Goal: Task Accomplishment & Management: Use online tool/utility

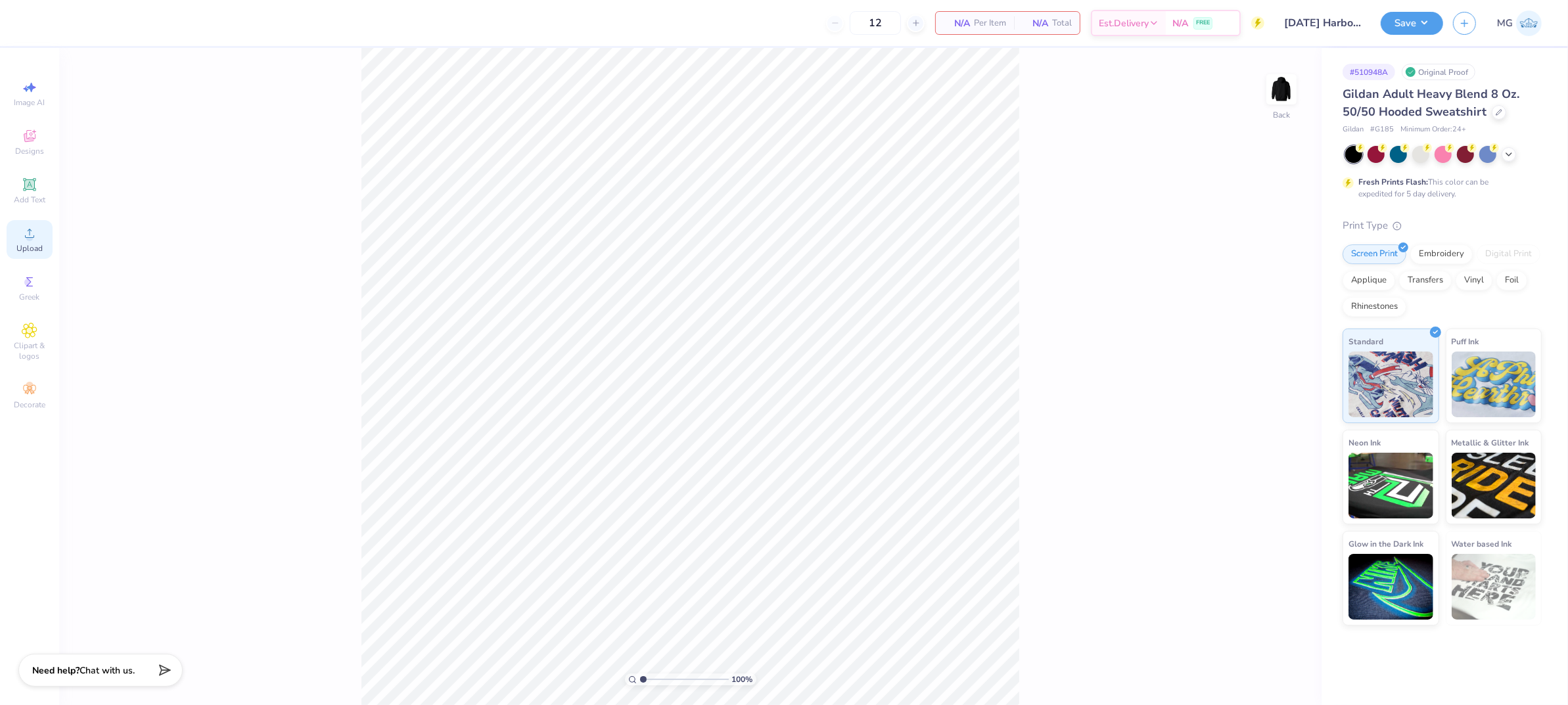
click at [24, 236] on icon at bounding box center [29, 233] width 16 height 16
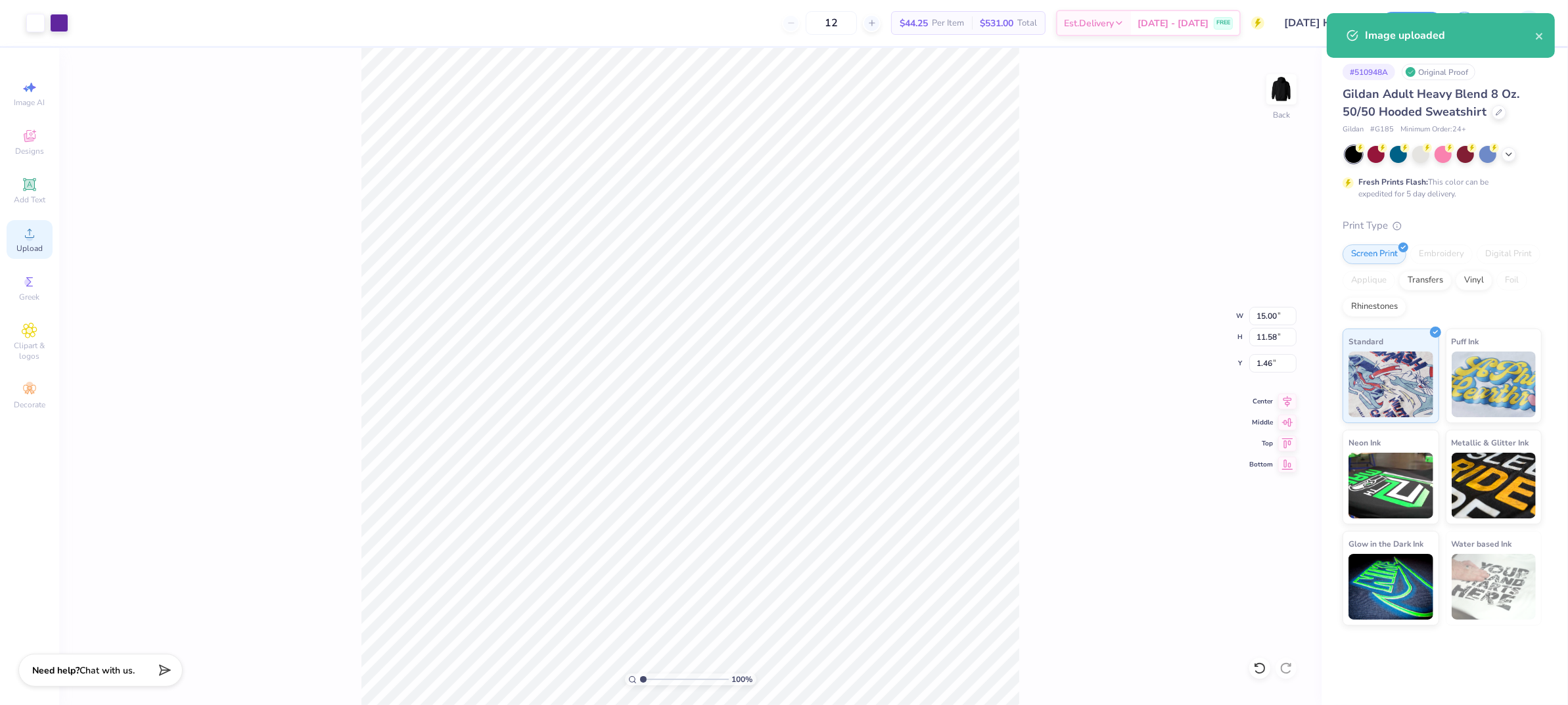
type input "10.11"
type input "7.81"
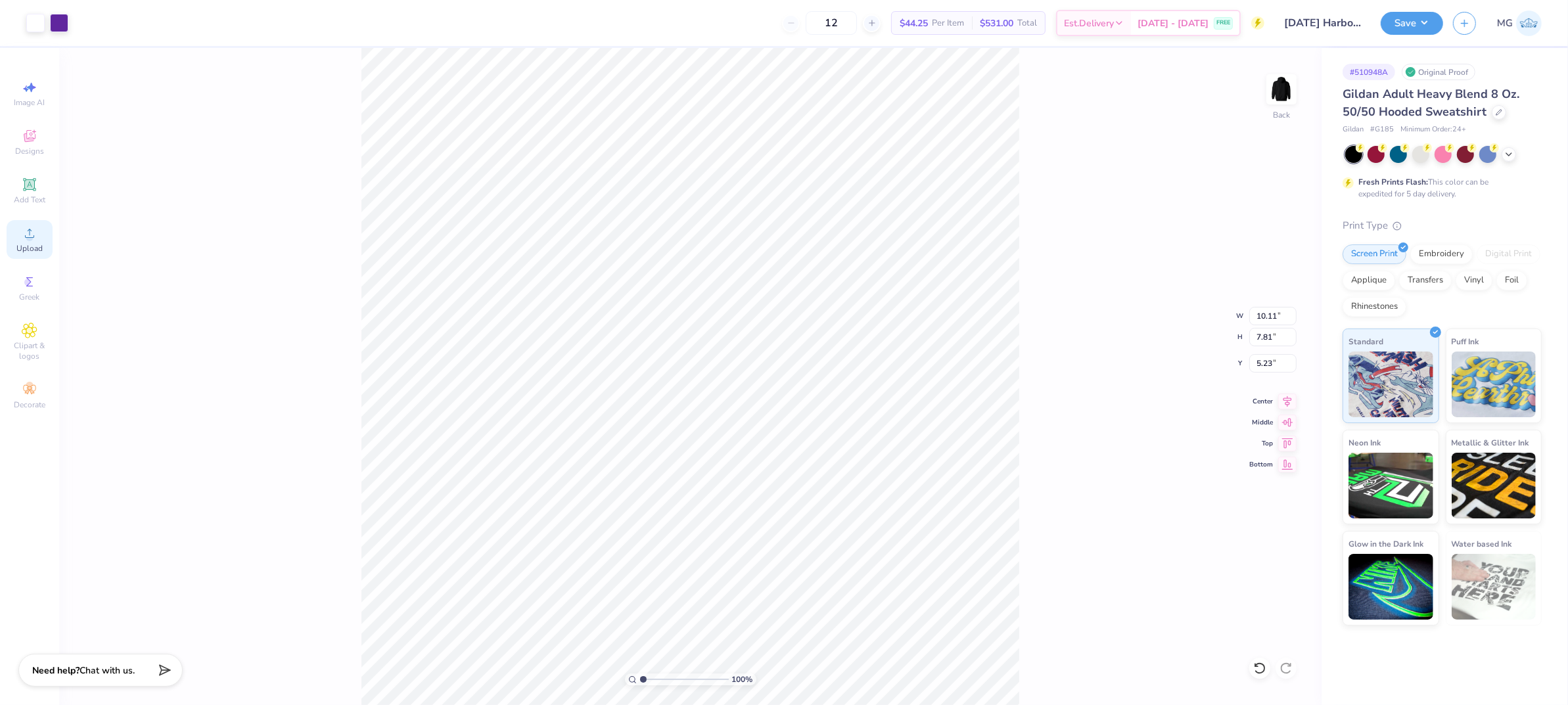
type input "3.00"
click at [1276, 310] on input "10.11" at bounding box center [1273, 316] width 48 height 18
type input "10.00"
type input "7.72"
type input "3.04"
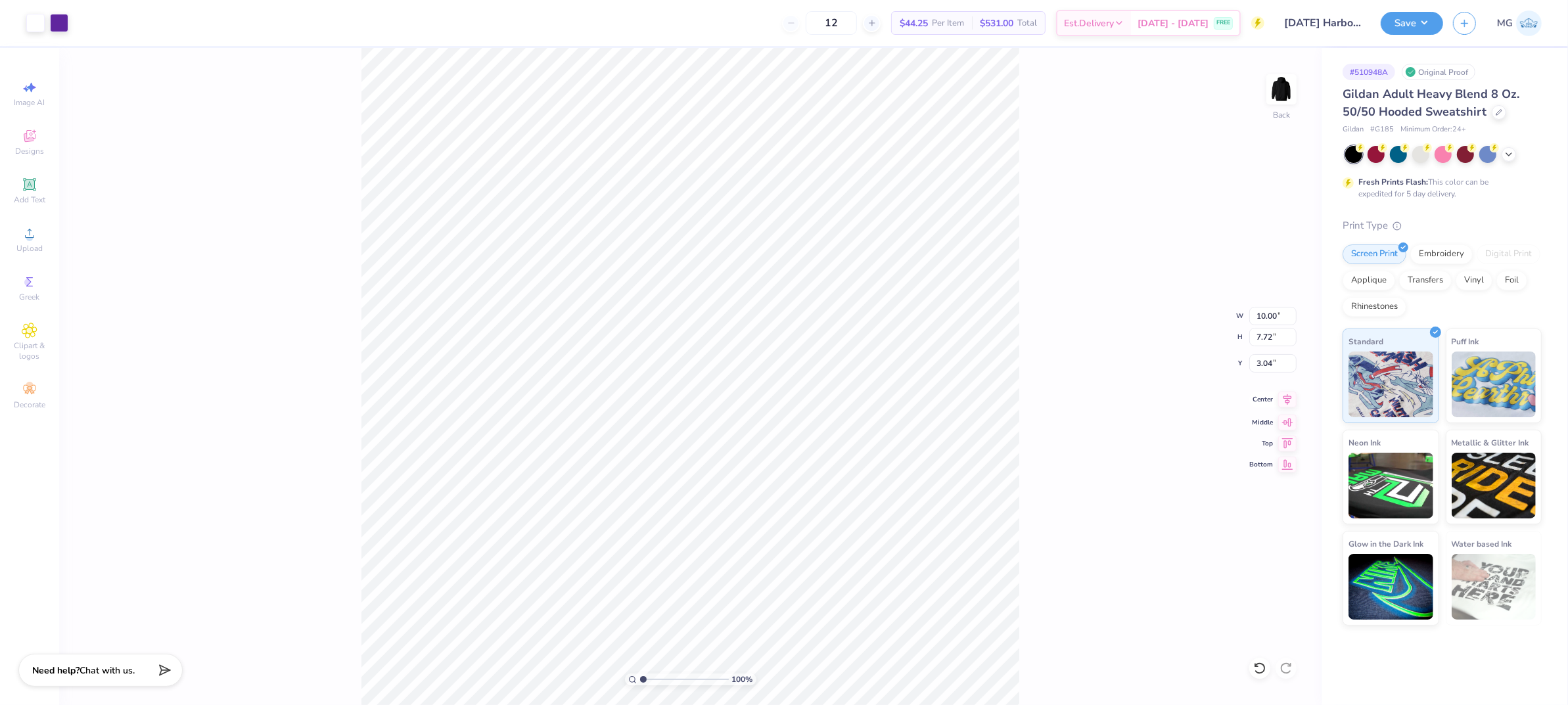
click at [1287, 404] on icon at bounding box center [1287, 399] width 18 height 16
click at [1109, 369] on div "100 % Back W 10.00 10.00 " H 7.72 7.72 " Y 3.04 3.04 " Center Middle Top Bottom" at bounding box center [690, 376] width 1263 height 657
click at [1273, 364] on input "3.04" at bounding box center [1273, 364] width 48 height 18
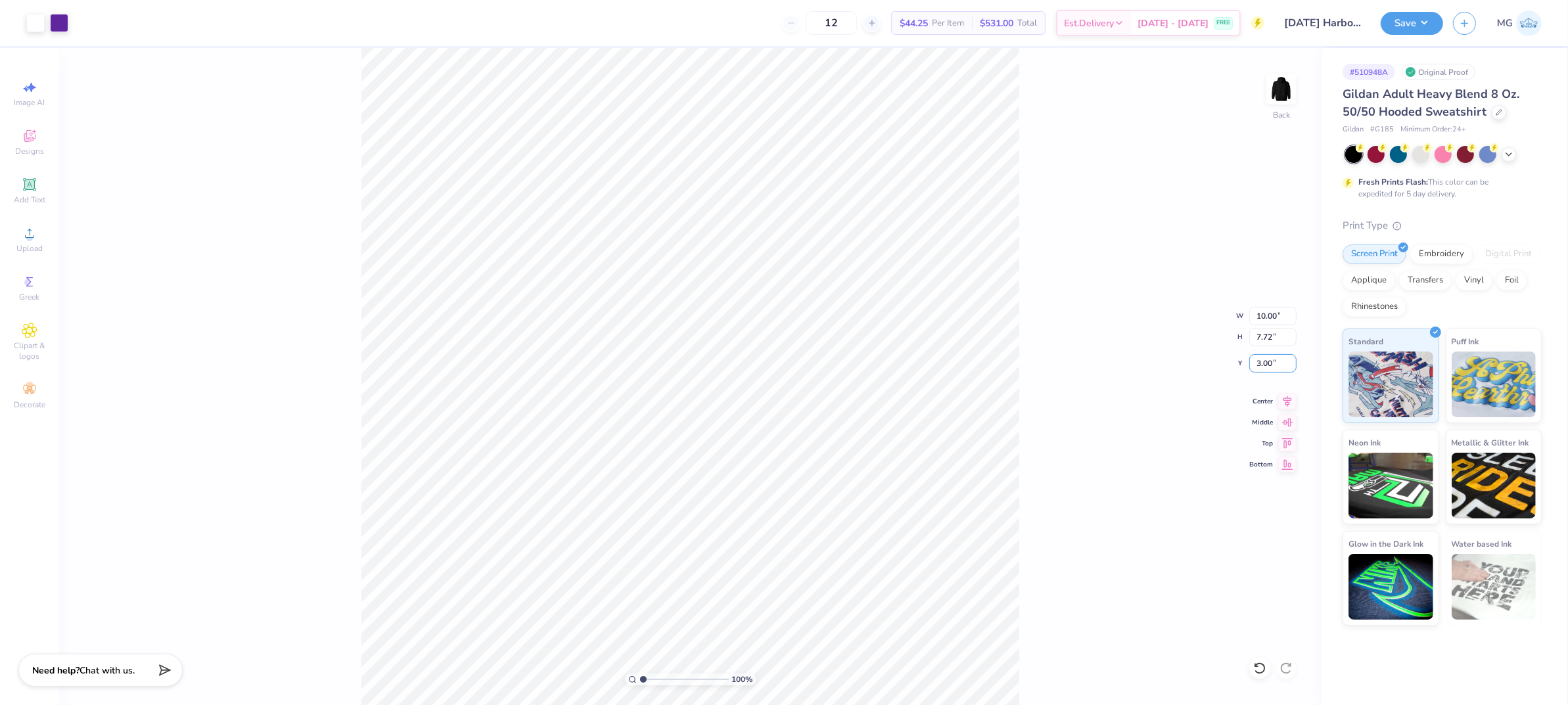
type input "3.00"
click at [1058, 281] on div "100 % Back W 10.00 10.00 " H 7.72 7.72 " Y 3.00 3.00 " Center Middle Top Bottom" at bounding box center [690, 376] width 1263 height 657
click at [1292, 399] on icon at bounding box center [1287, 399] width 18 height 16
click at [1042, 214] on div "100 % Back W 10.00 10.00 " H 7.72 7.72 " Y 3.00 3.00 " Center Middle Top Bottom" at bounding box center [690, 376] width 1263 height 657
click at [1043, 214] on div "100 % Back W 10.00 H 7.72 Y 3.00 Center Middle Top Bottom" at bounding box center [690, 376] width 1263 height 657
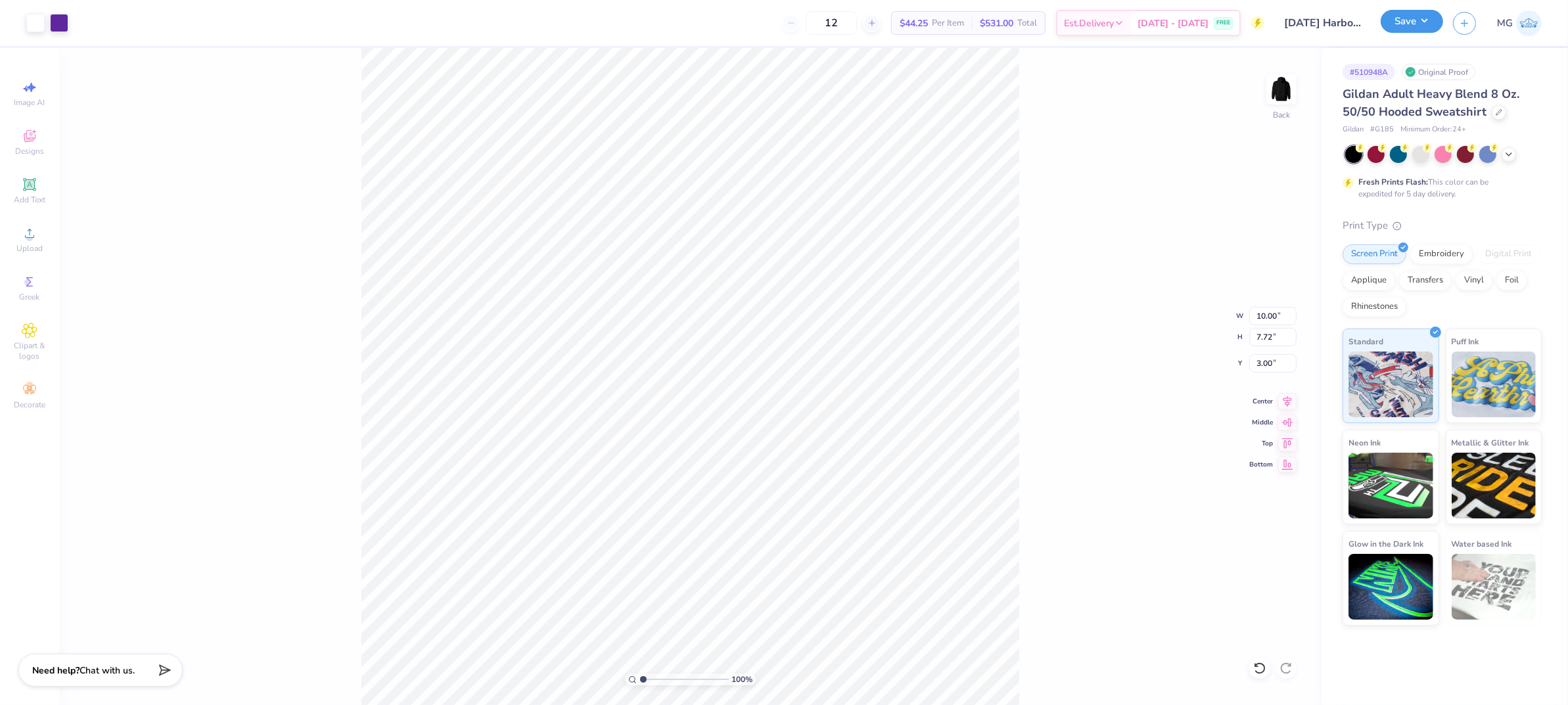
click at [1431, 16] on button "Save" at bounding box center [1413, 21] width 63 height 23
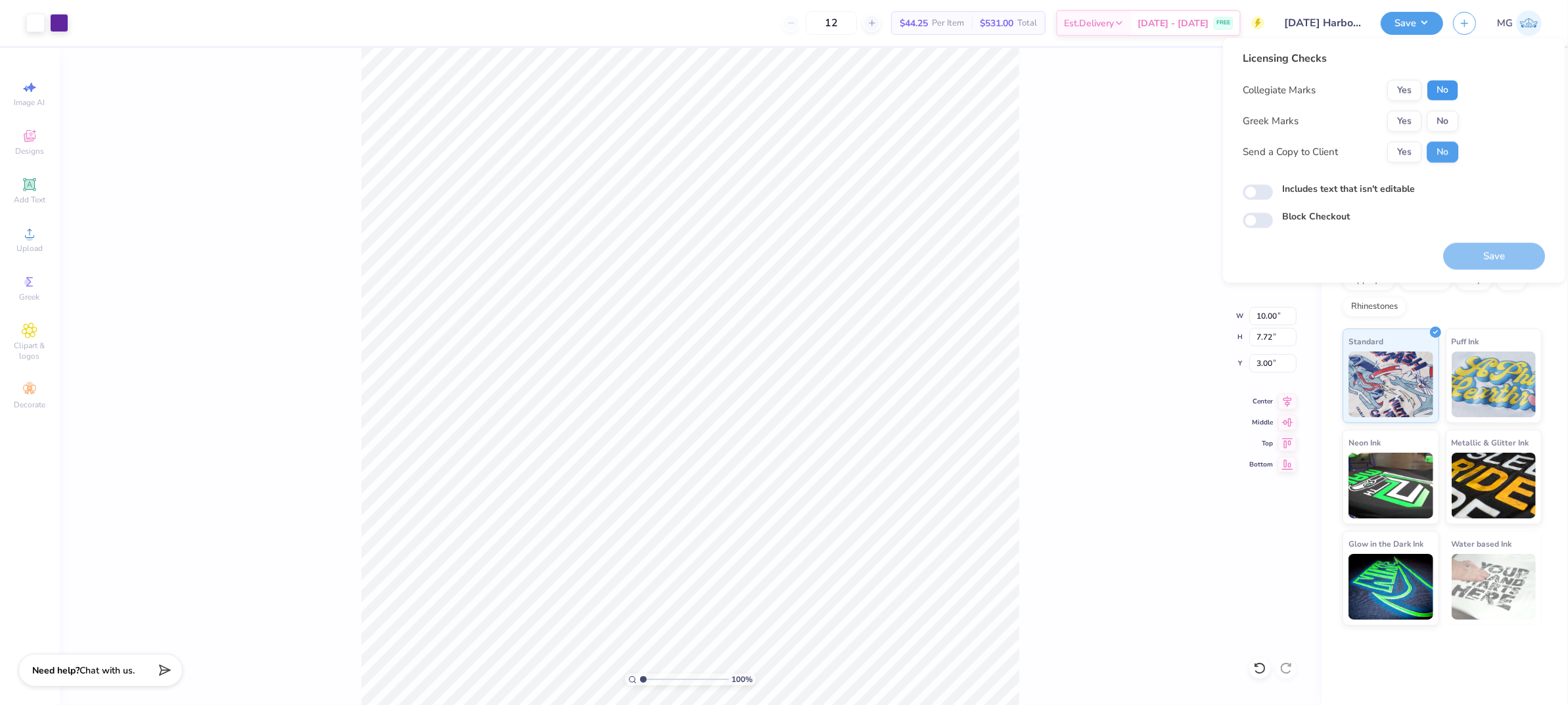
click at [1444, 90] on button "No" at bounding box center [1443, 90] width 31 height 21
click at [1441, 118] on button "No" at bounding box center [1443, 122] width 31 height 21
click at [1407, 148] on button "Yes" at bounding box center [1405, 153] width 35 height 21
click at [1343, 185] on label "Includes text that isn't editable" at bounding box center [1348, 189] width 132 height 14
click at [1273, 185] on input "Includes text that isn't editable" at bounding box center [1258, 192] width 30 height 16
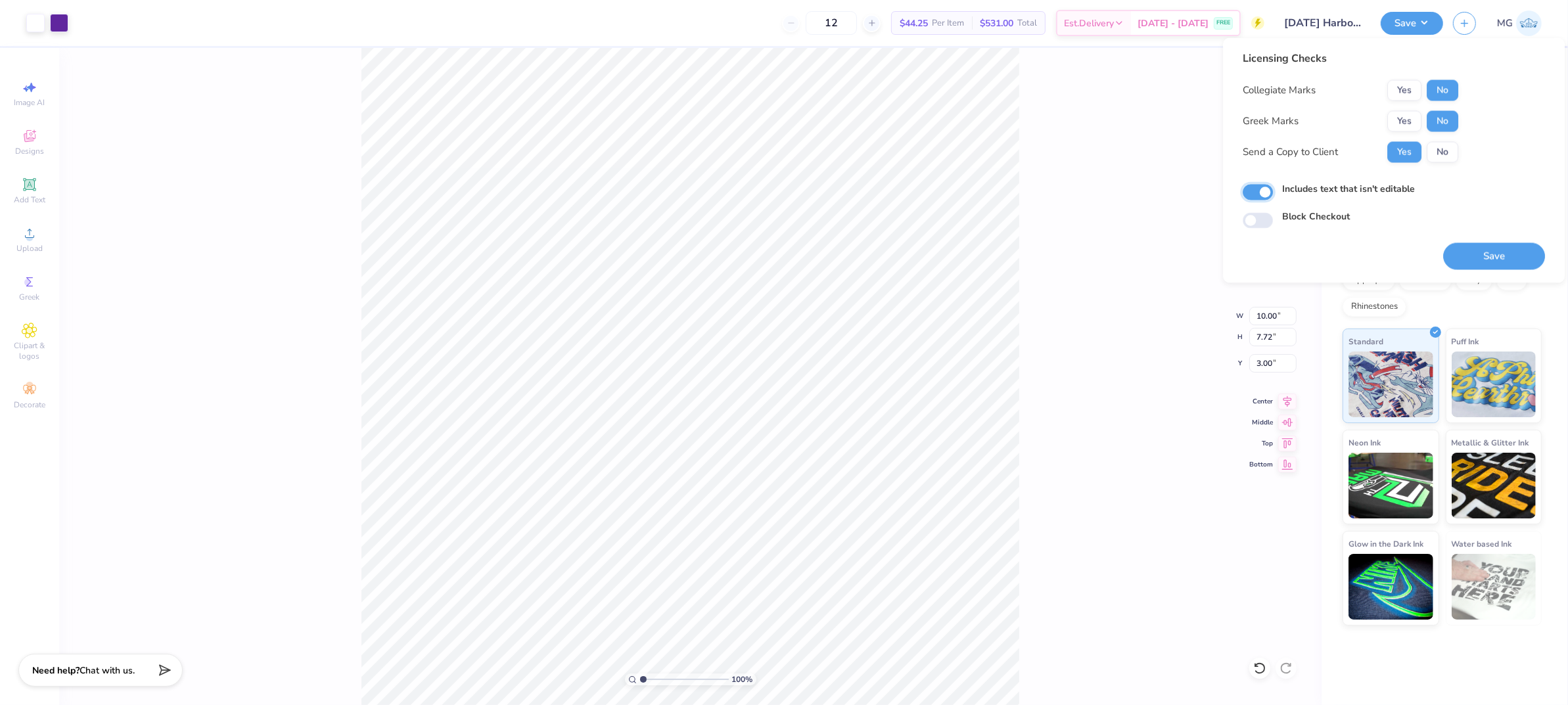
checkbox input "true"
click at [1484, 267] on button "Save" at bounding box center [1495, 257] width 102 height 27
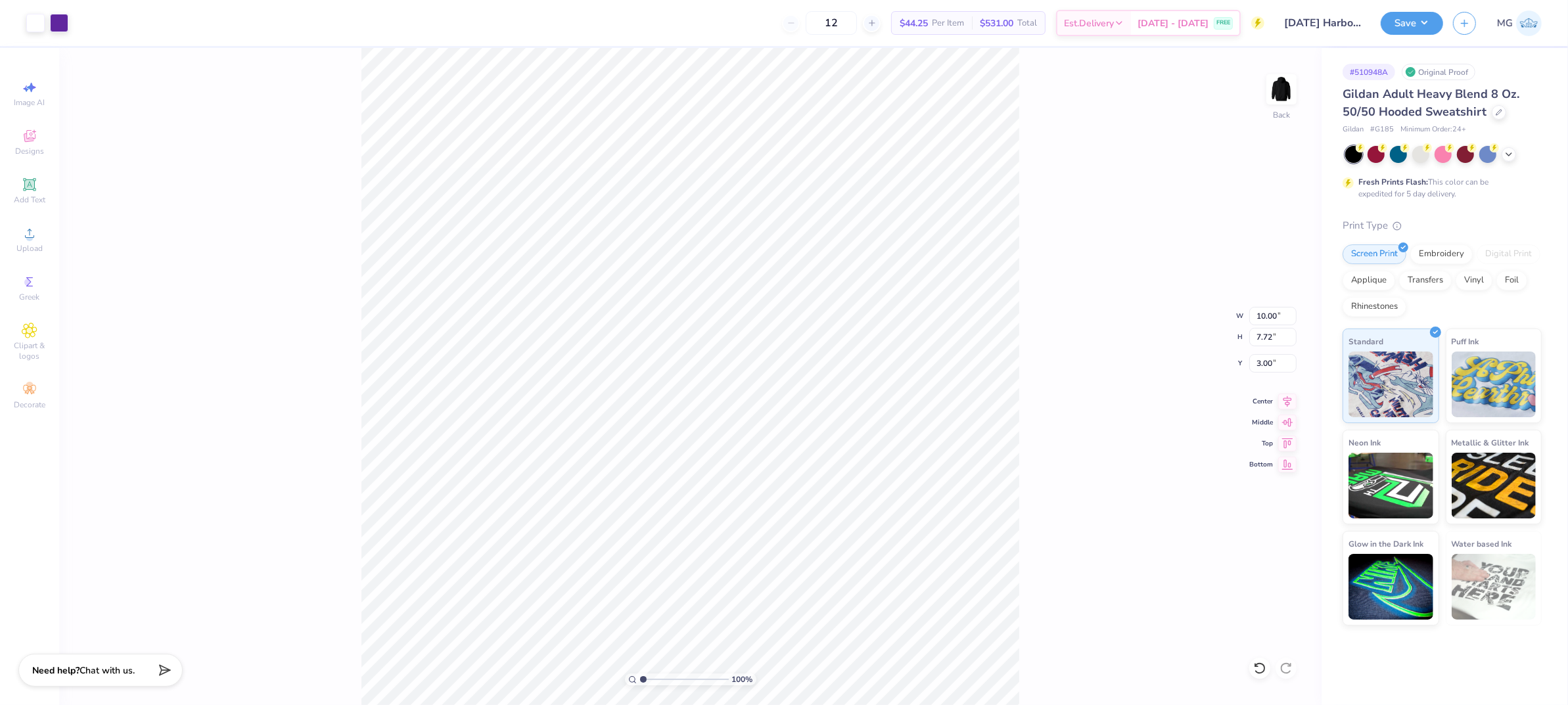
click at [1447, 22] on div "Save MG" at bounding box center [1475, 23] width 188 height 46
click at [1433, 18] on button "Save" at bounding box center [1413, 21] width 63 height 23
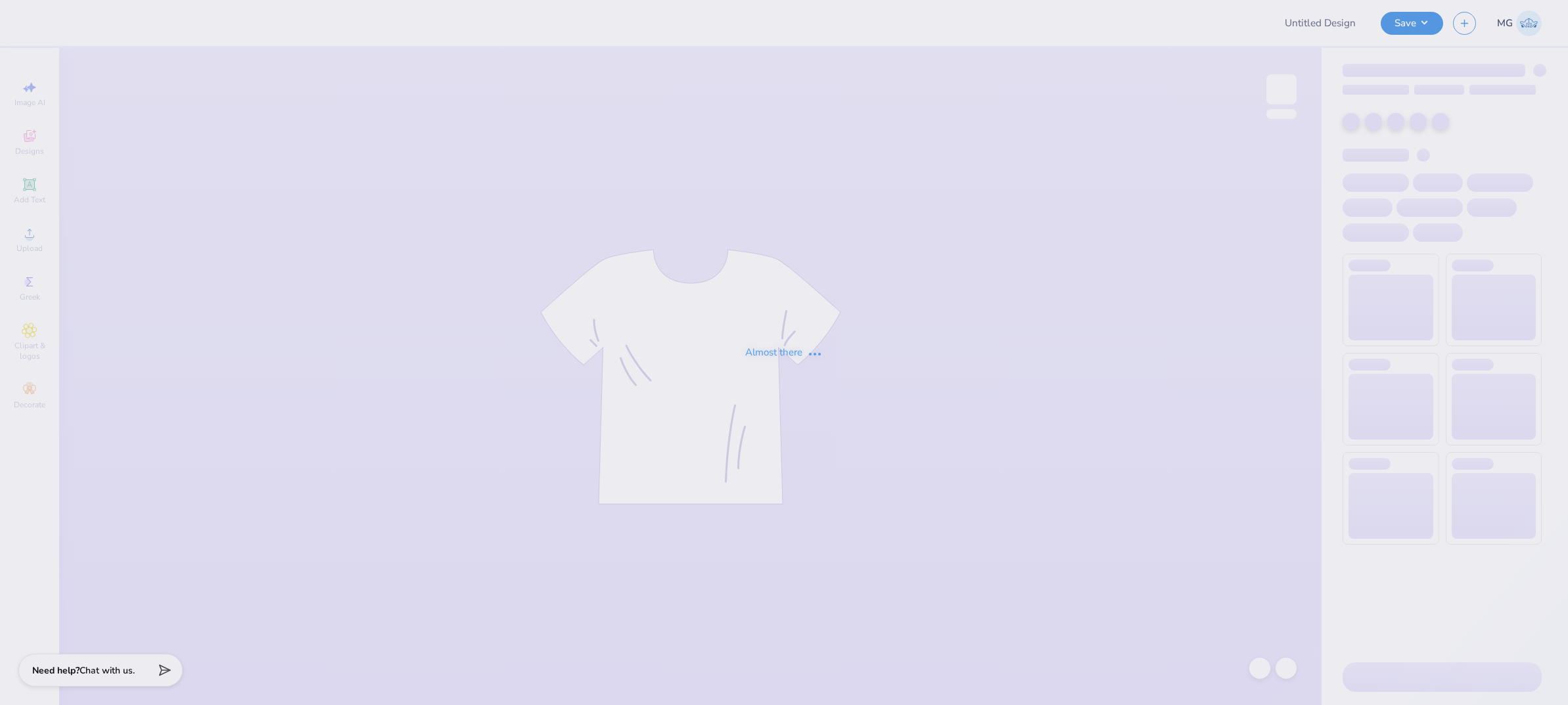
type input "Phi Psi Dad's Weekend"
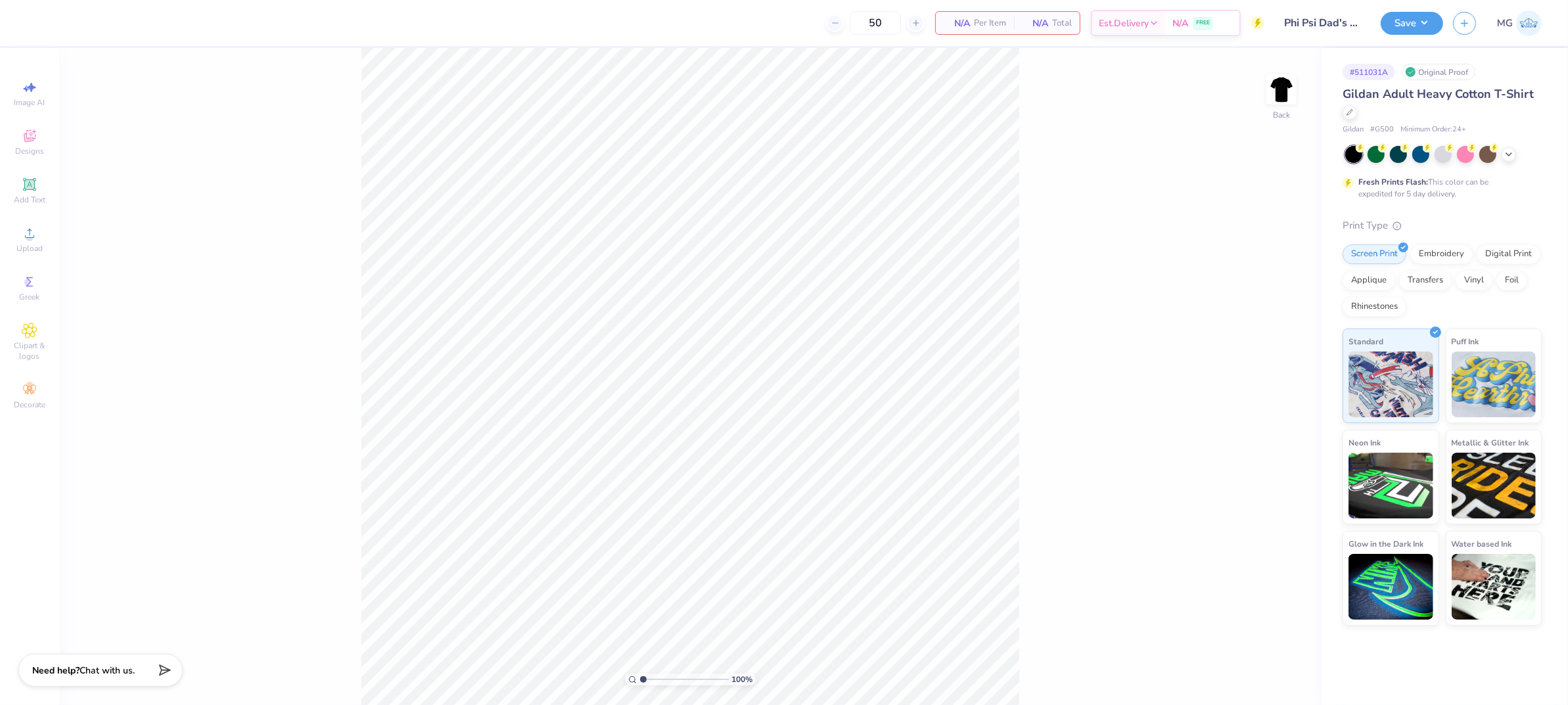
click at [97, 202] on div "100 % Back" at bounding box center [690, 376] width 1263 height 657
click at [1292, 86] on img at bounding box center [1282, 90] width 53 height 53
click at [404, 233] on div "Almost there" at bounding box center [814, 376] width 1509 height 657
click at [1276, 85] on div "Almost there" at bounding box center [814, 376] width 1509 height 657
click at [1284, 94] on div "Almost there" at bounding box center [814, 376] width 1509 height 657
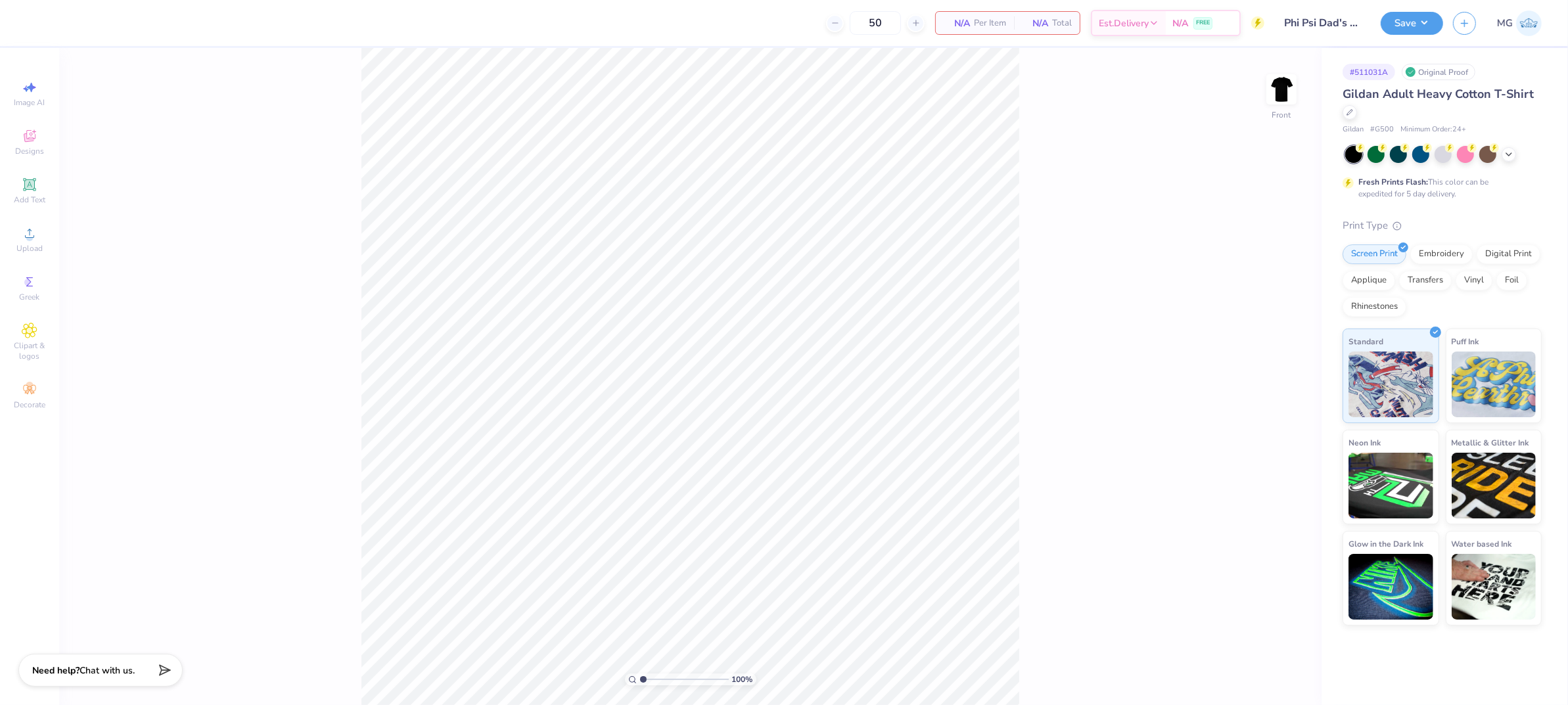
click at [305, 165] on div "100 % Front" at bounding box center [690, 376] width 1263 height 657
click at [25, 230] on icon at bounding box center [29, 233] width 16 height 16
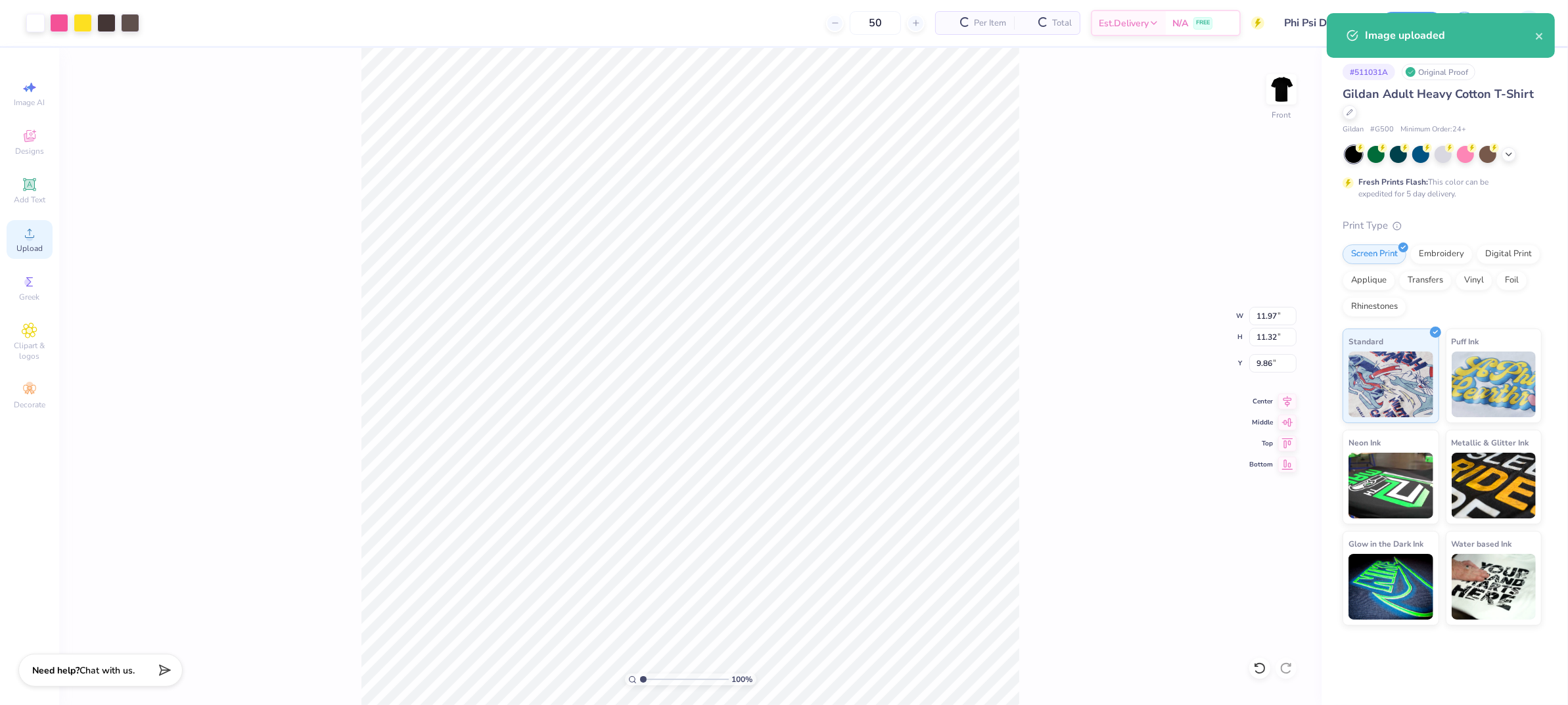
type input "11.97"
type input "11.32"
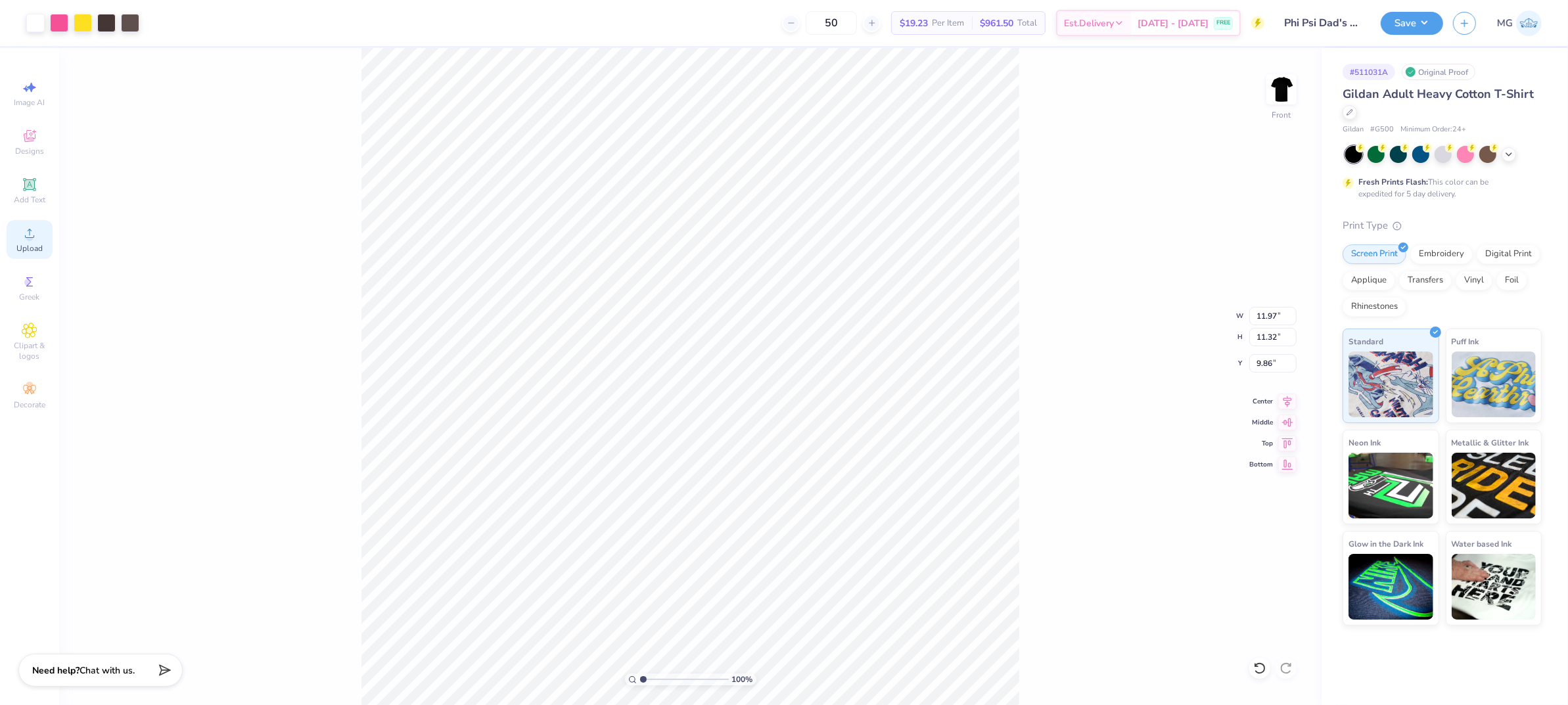
type input "4.07"
click at [1274, 364] on input "4.07" at bounding box center [1273, 364] width 48 height 18
click at [1278, 318] on input "11.97" at bounding box center [1273, 316] width 48 height 18
type input "10.00"
type input "9.46"
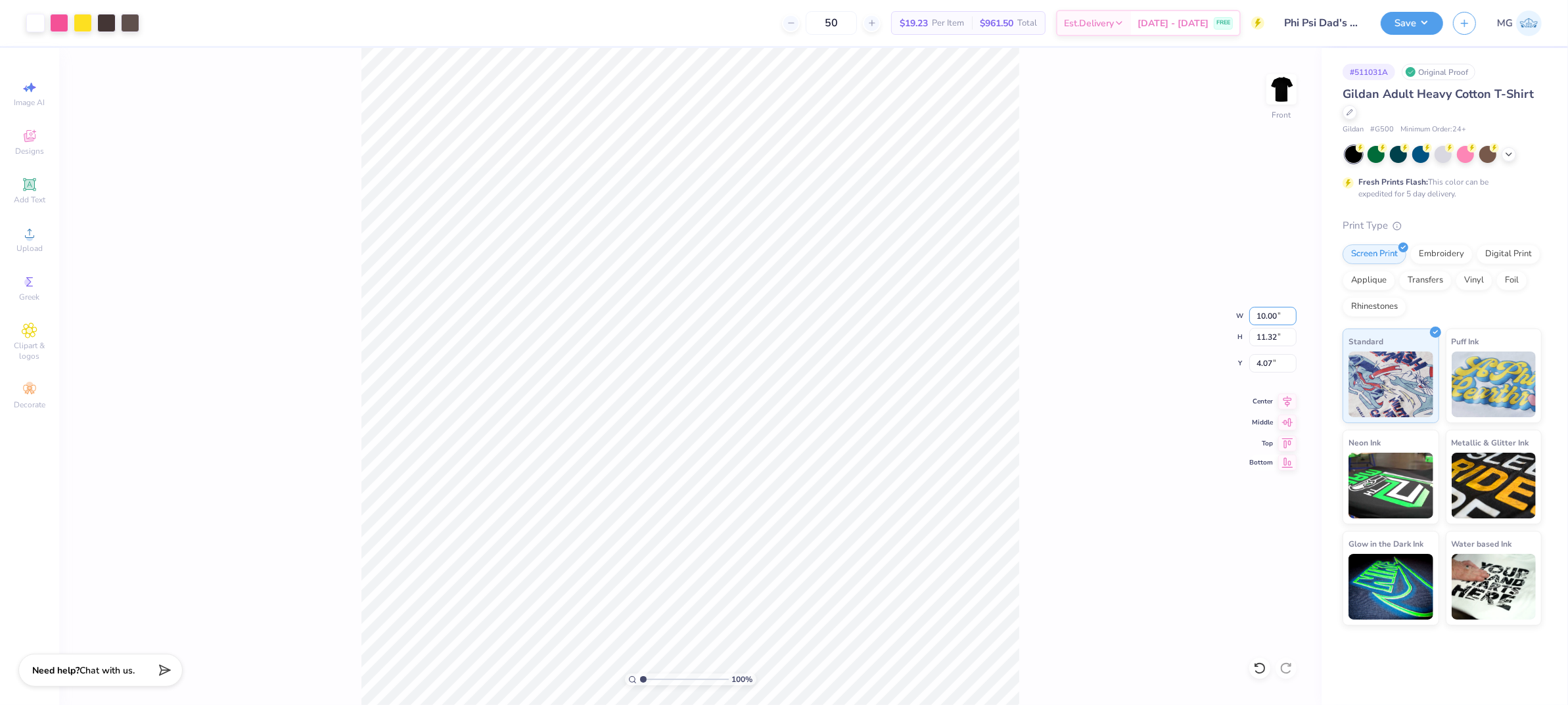
type input "5.00"
drag, startPoint x: 1268, startPoint y: 314, endPoint x: 1266, endPoint y: 322, distance: 8.2
click at [1268, 314] on input "10.00" at bounding box center [1273, 316] width 48 height 18
type input "11.00"
type input "10.40"
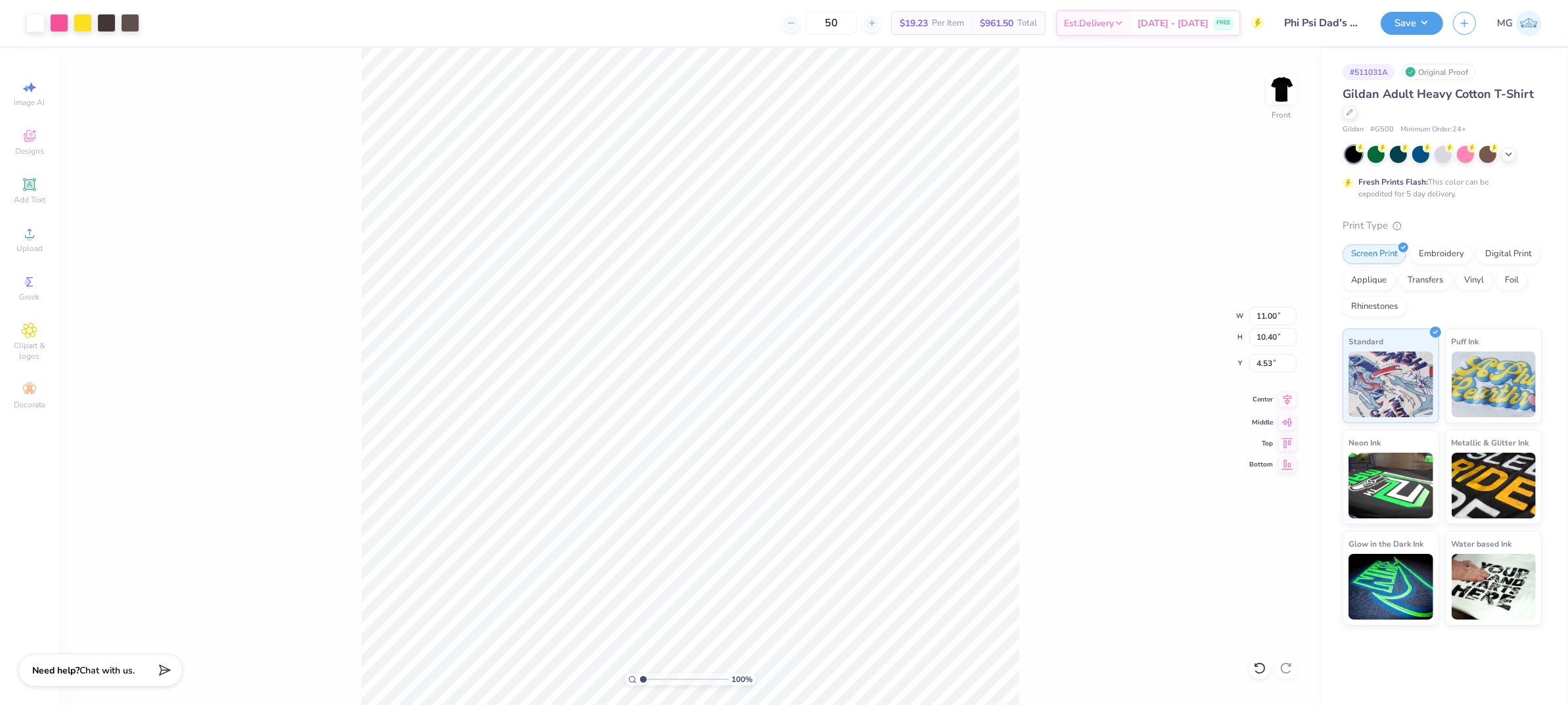
click at [1286, 394] on icon at bounding box center [1287, 399] width 18 height 16
click at [1289, 401] on icon at bounding box center [1287, 400] width 8 height 12
click at [1273, 366] on input "4.53" at bounding box center [1273, 364] width 48 height 18
type input "4"
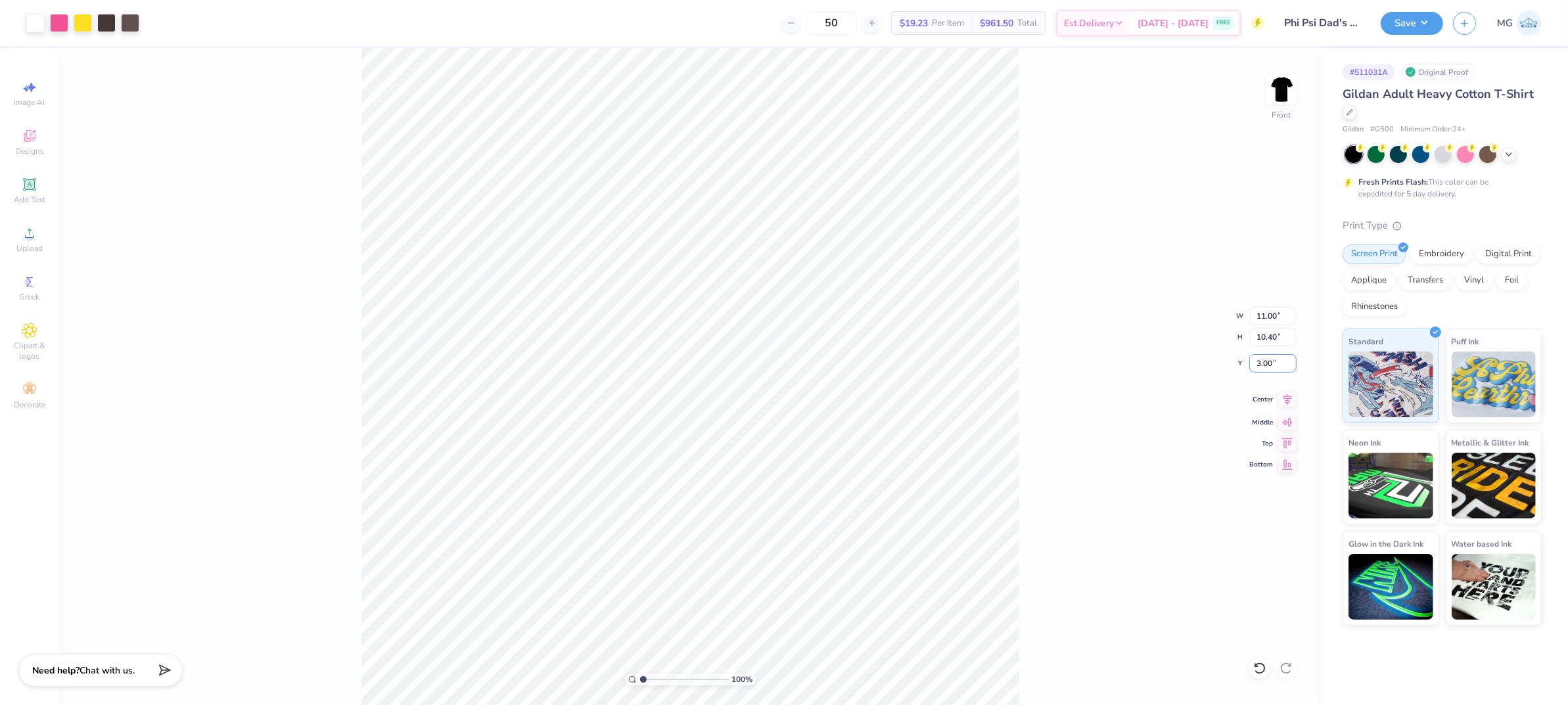
type input "3.00"
click at [1106, 372] on div "100 % Front W 11.00 11.00 " H 10.40 10.40 " Y 3.00 3.00 " Center Middle Top Bot…" at bounding box center [690, 376] width 1263 height 657
click at [1277, 100] on img at bounding box center [1282, 90] width 26 height 26
click at [31, 183] on icon at bounding box center [30, 184] width 10 height 10
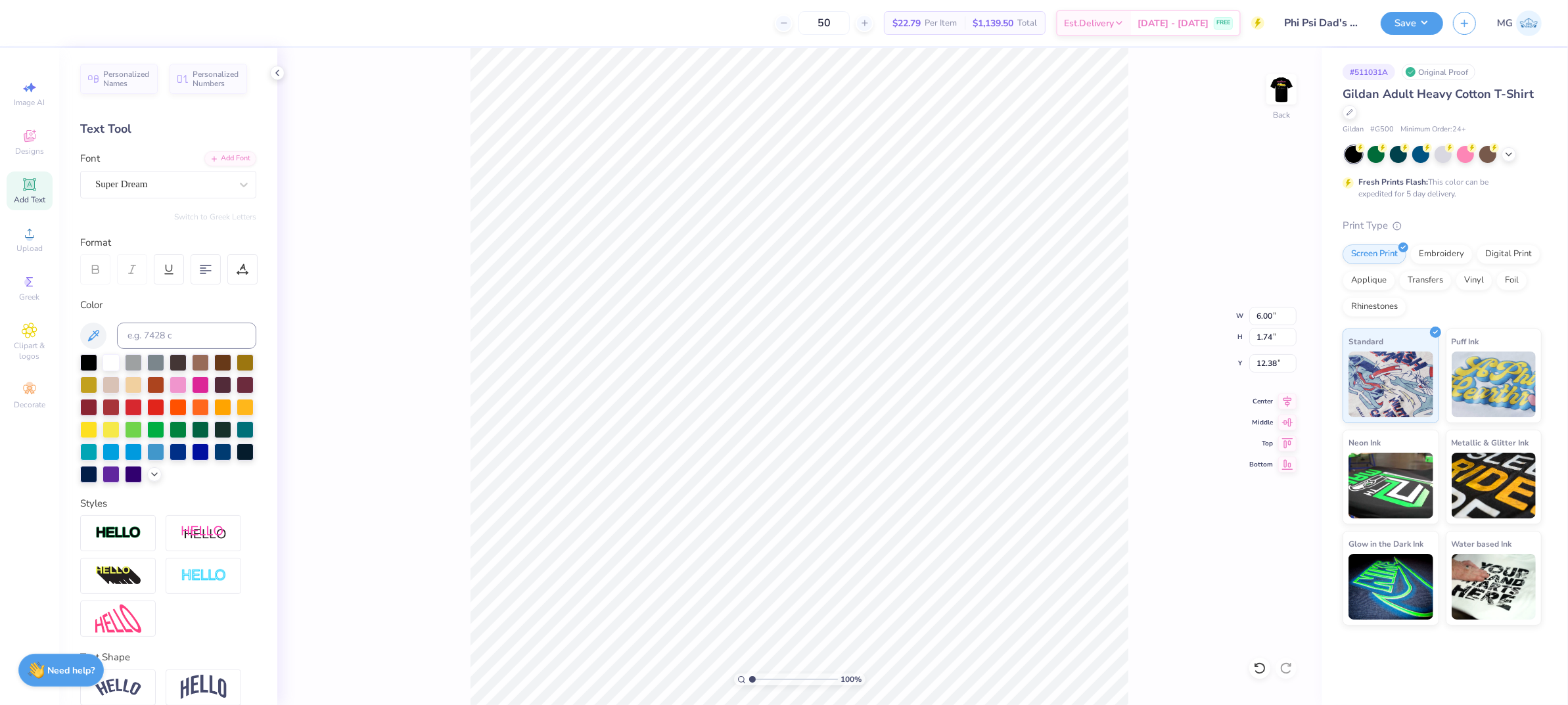
scroll to position [13, 3]
type textarea "Phi Kappa Psi"
click at [391, 217] on div "100 % Back W 6.00 6.00 " H 1.74 1.74 " Y 12.38 12.38 " Center Middle Top Bottom" at bounding box center [800, 376] width 1045 height 657
click at [222, 151] on div "Add Font" at bounding box center [230, 157] width 52 height 15
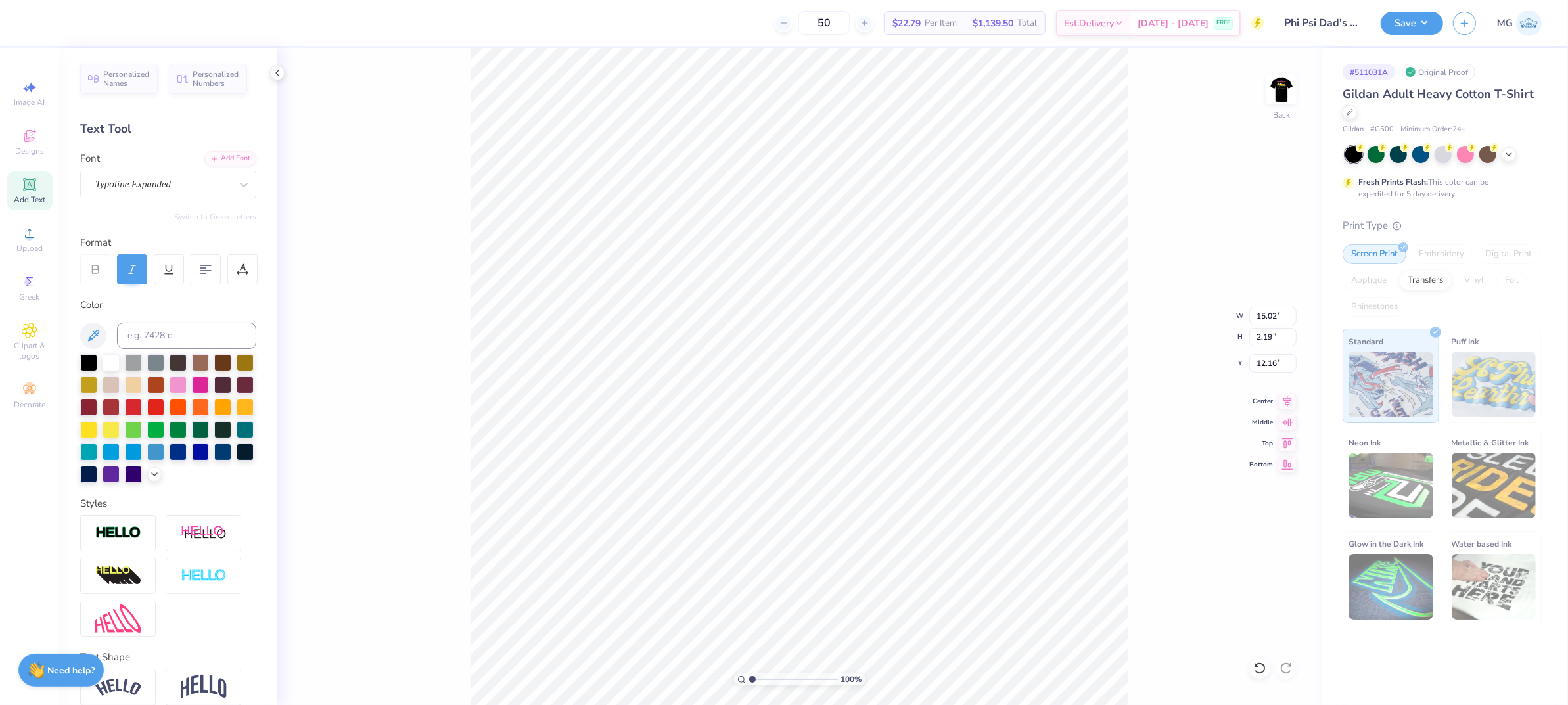
scroll to position [13, 5]
type textarea "PHI KAPPA PSI"
type input "7.54"
type input "0.84"
type input "13.25"
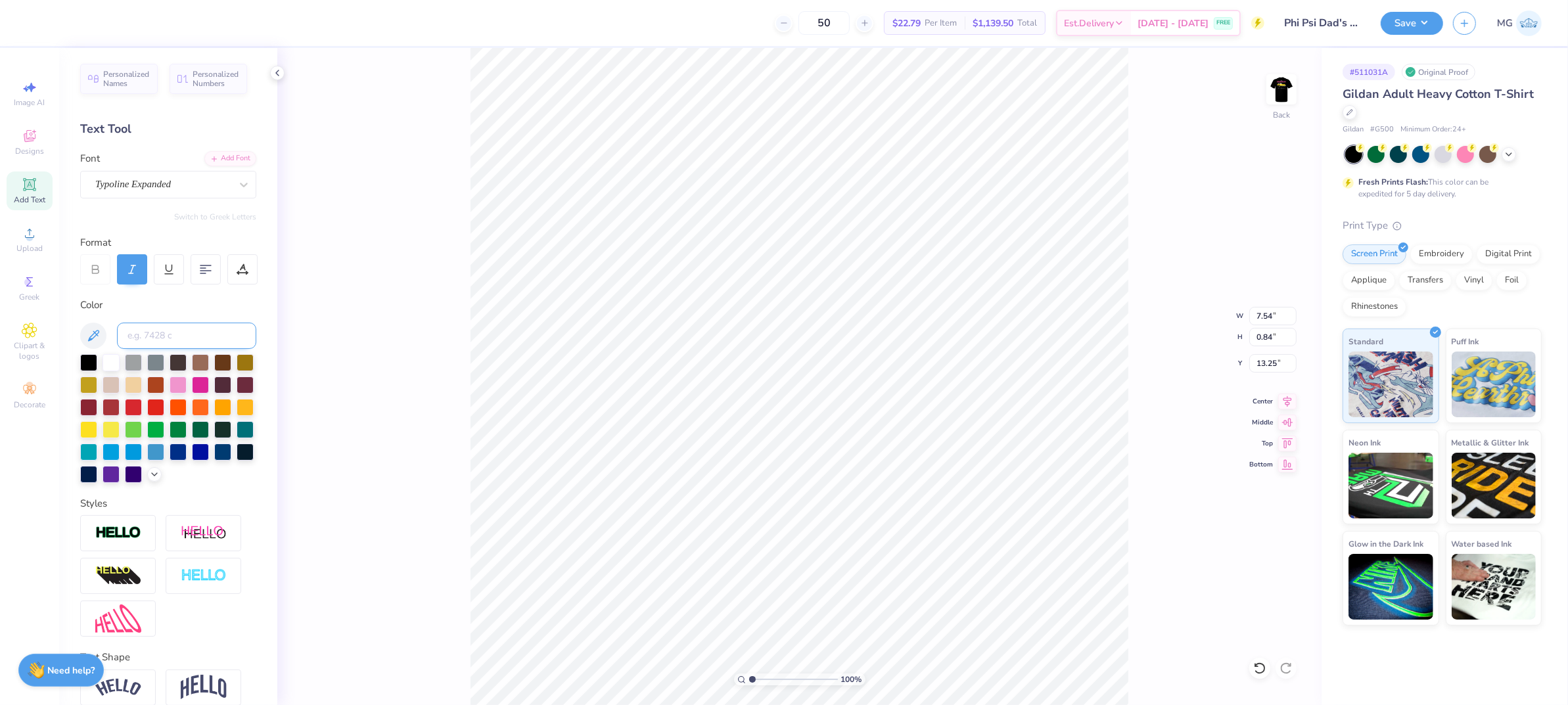
click at [181, 332] on input at bounding box center [186, 336] width 139 height 26
click at [149, 479] on icon at bounding box center [154, 473] width 11 height 11
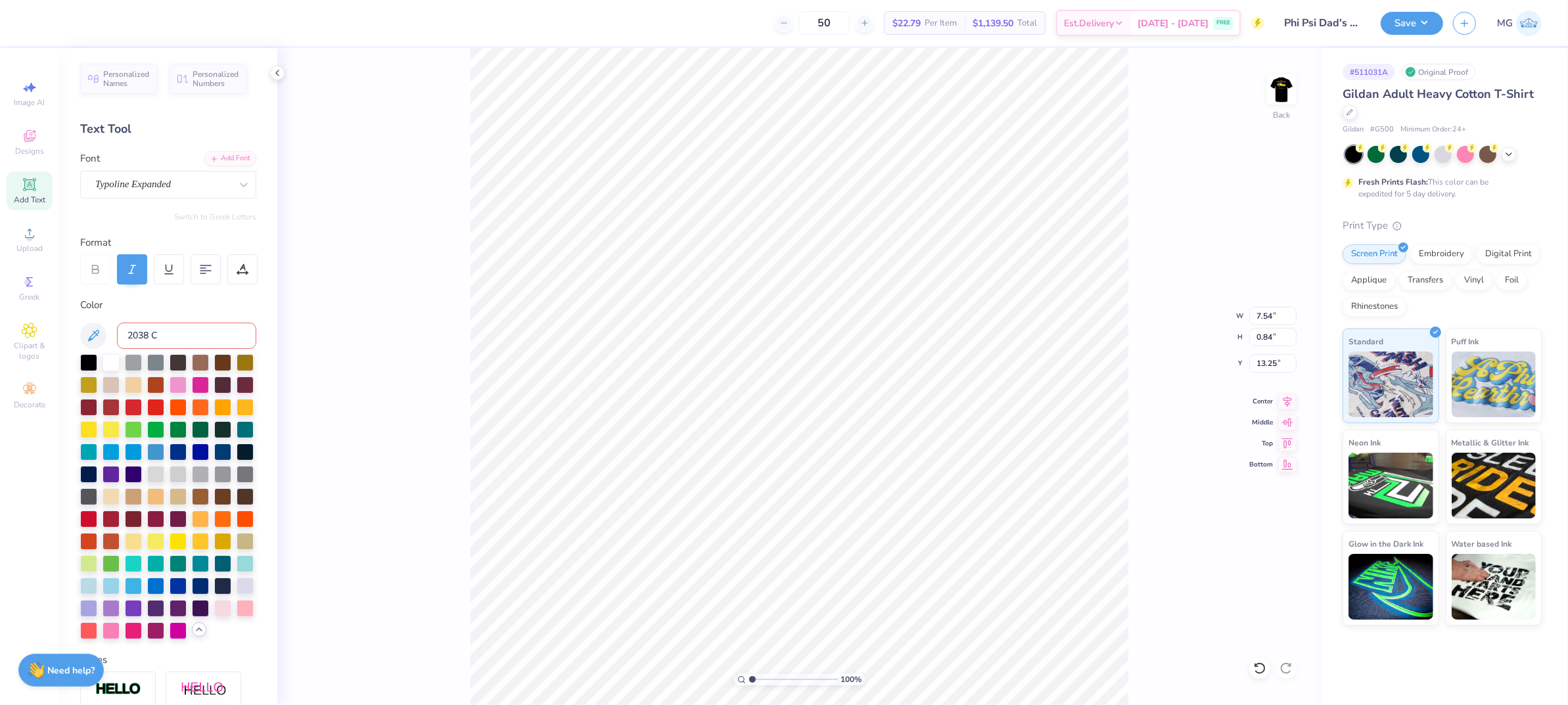
click at [192, 336] on input "2038 C" at bounding box center [186, 336] width 139 height 26
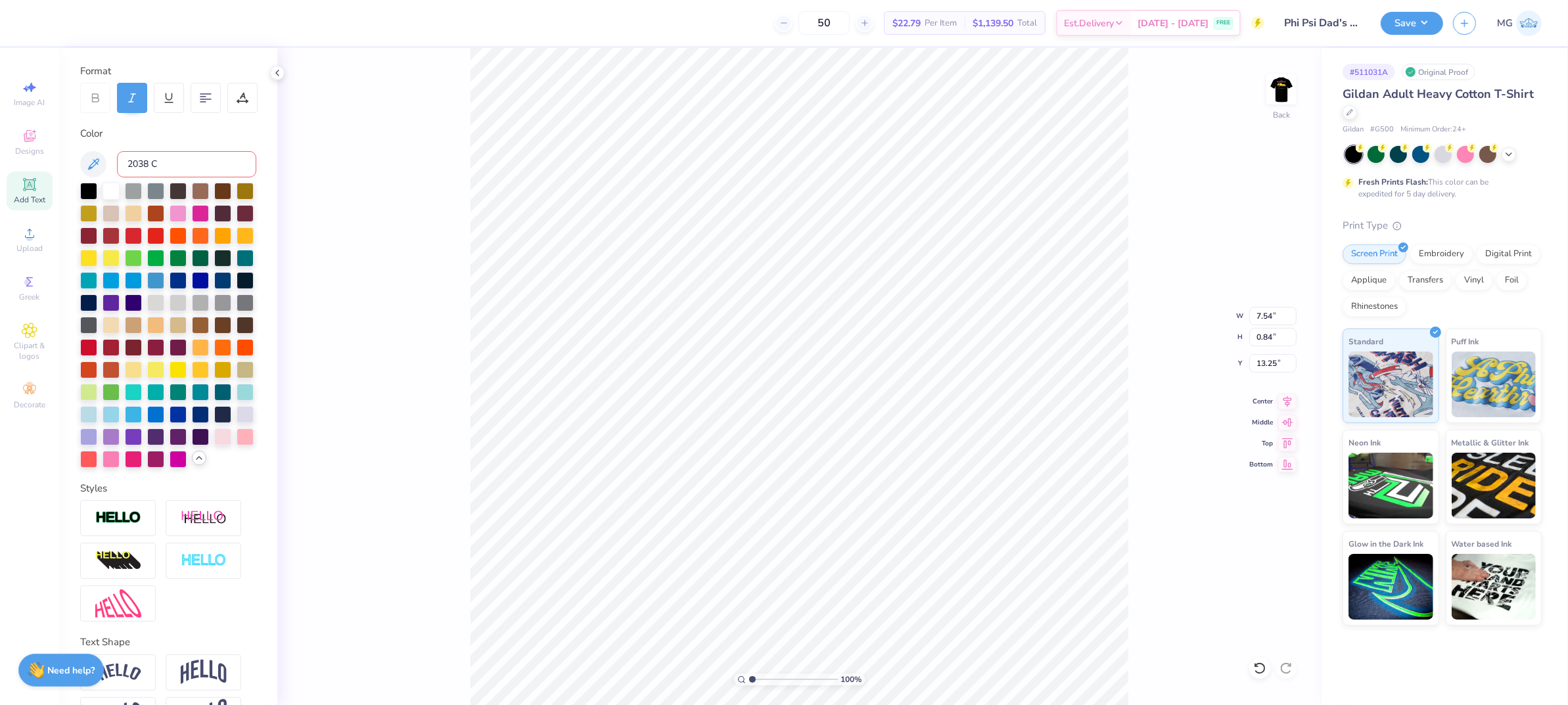
click at [164, 165] on input "2038 C" at bounding box center [186, 165] width 139 height 26
drag, startPoint x: 174, startPoint y: 165, endPoint x: 98, endPoint y: 162, distance: 76.1
click at [98, 162] on div "2038" at bounding box center [168, 165] width 176 height 26
paste input "F261A2"
type input "F261A2"
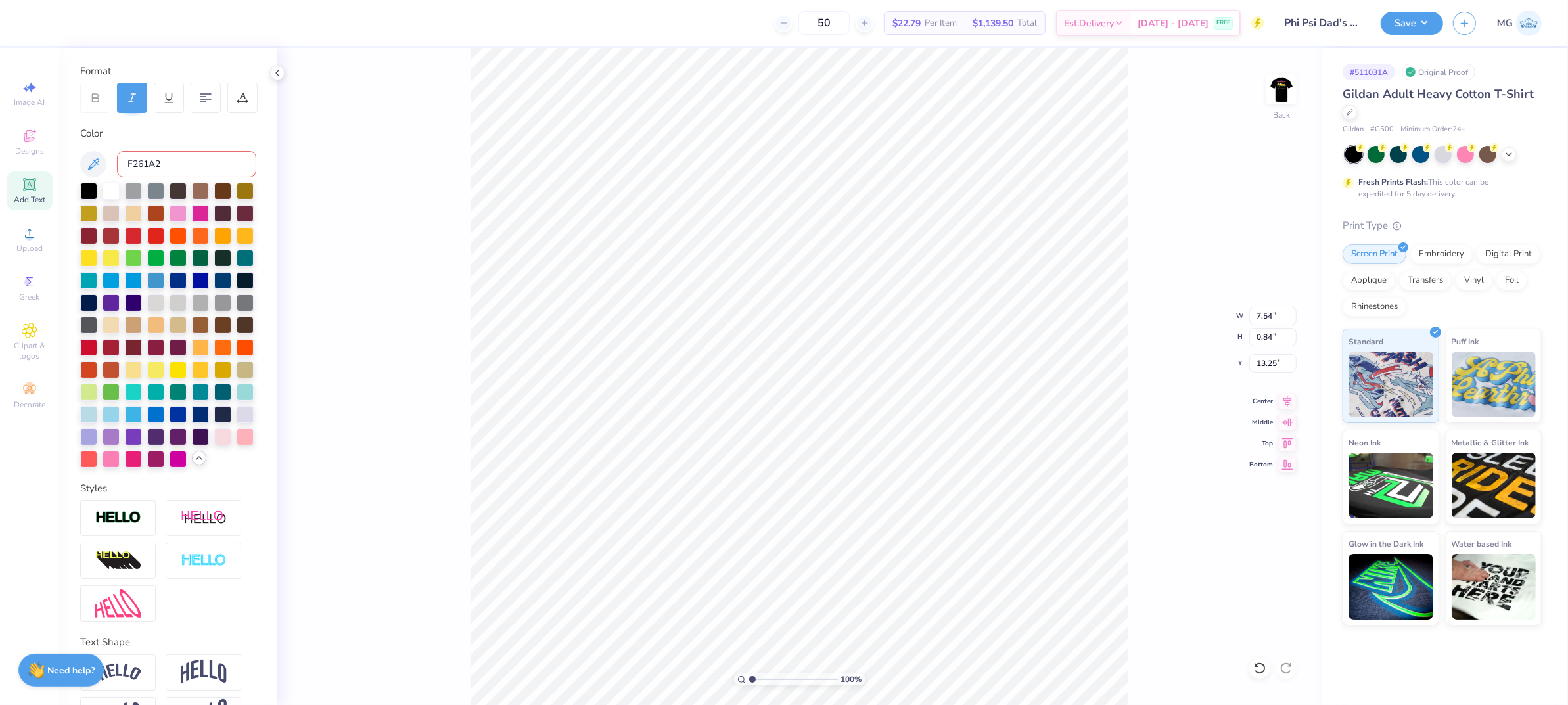
type input "3.88"
click at [187, 152] on input "F261A2" at bounding box center [186, 165] width 139 height 26
click at [171, 172] on input "F261A2" at bounding box center [186, 165] width 139 height 26
type input "F"
click at [405, 350] on div "100 % Back W 7.54 7.54 " H 0.84 0.84 " Y 3.88 3.88 " Center Middle Top Bottom" at bounding box center [800, 376] width 1045 height 657
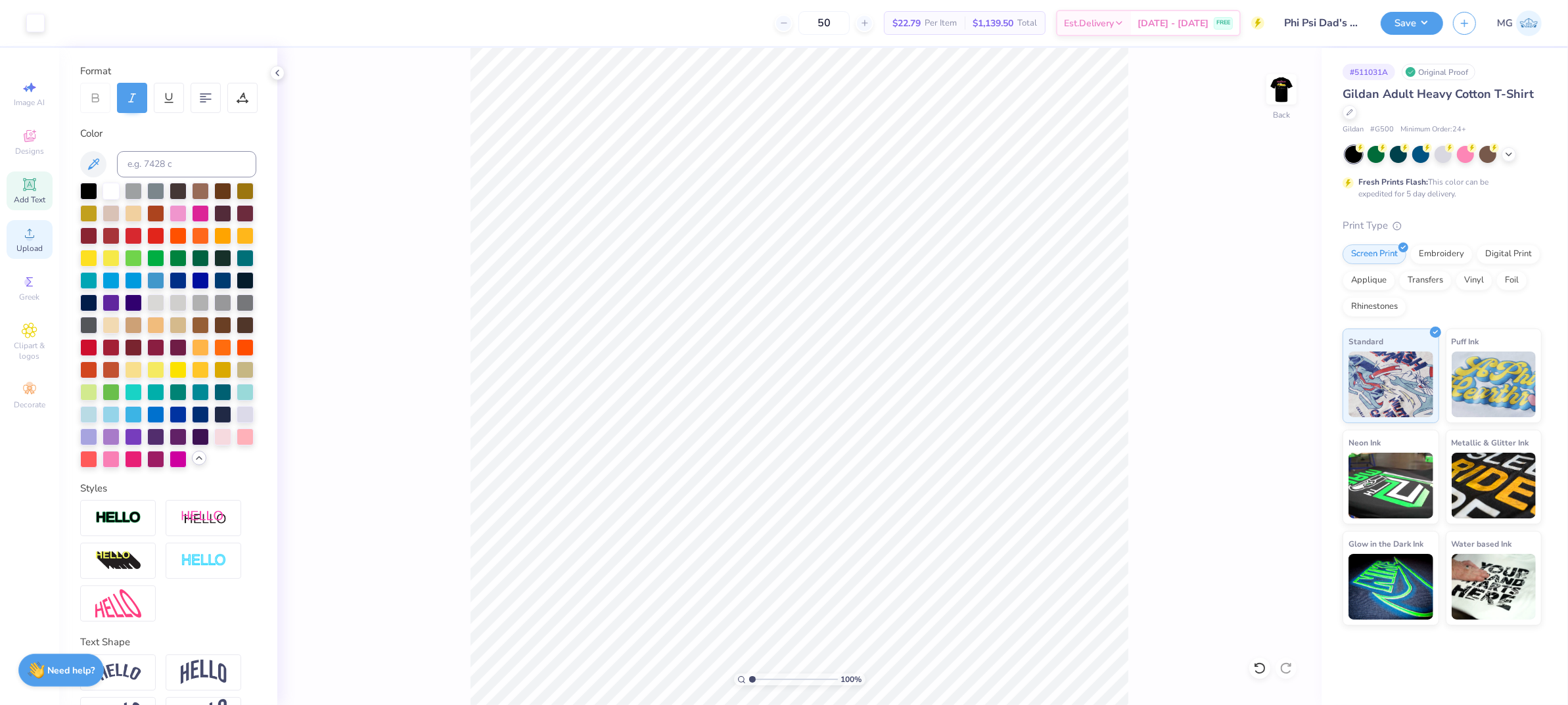
click at [23, 240] on icon at bounding box center [29, 233] width 16 height 16
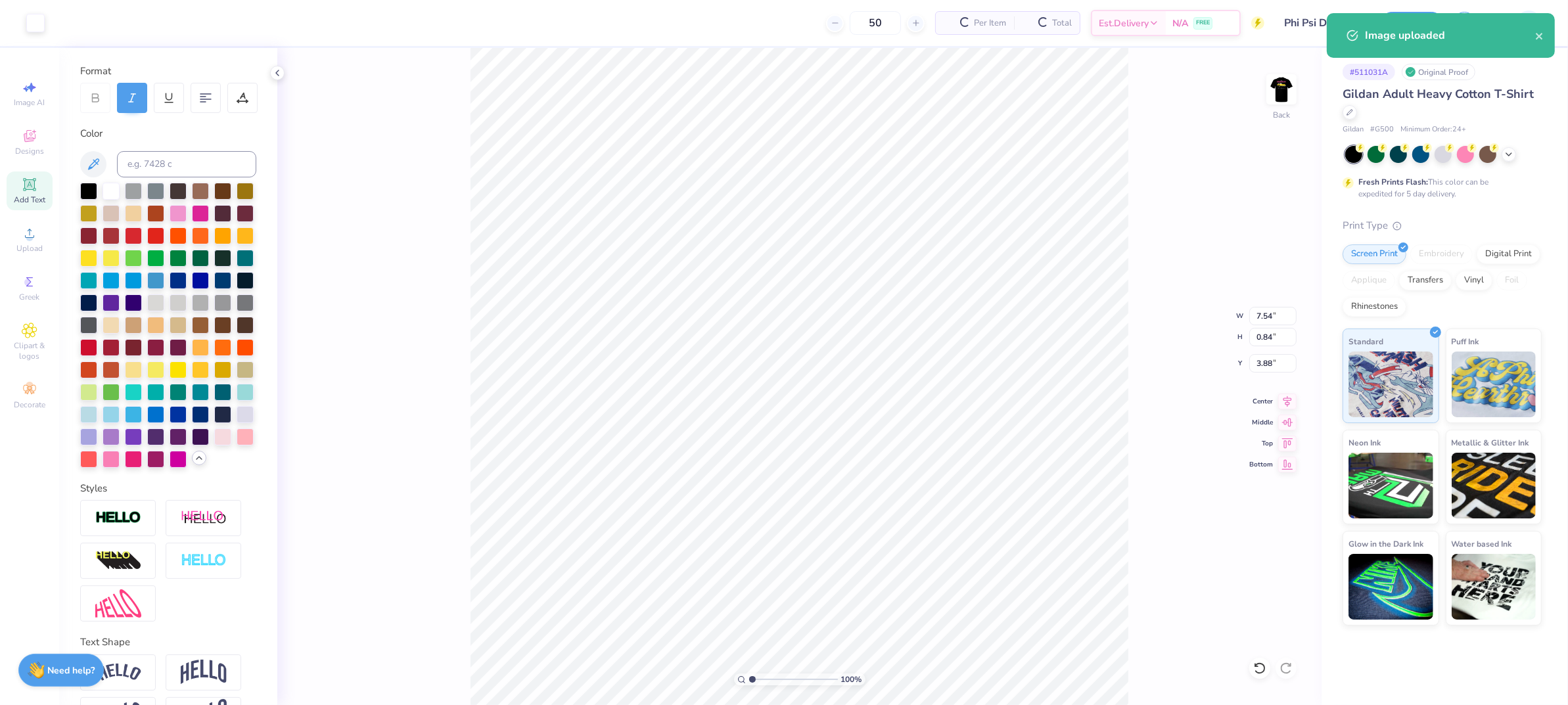
type input "7.54"
type input "0.84"
type input "3.88"
click at [90, 169] on icon at bounding box center [94, 165] width 12 height 12
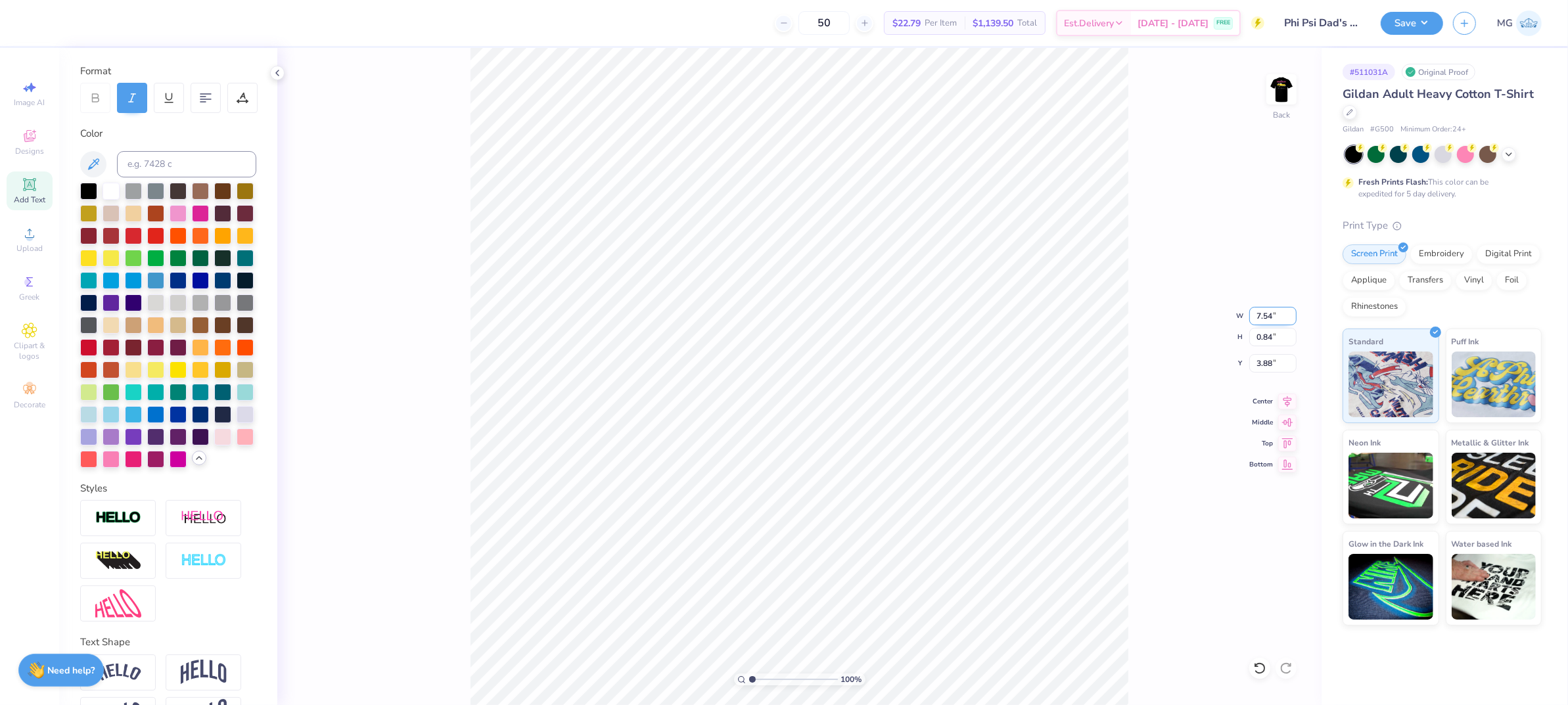
click at [1274, 319] on input "7.54" at bounding box center [1273, 316] width 48 height 18
type input "7"
type input "3.50"
type input "0.39"
type input "4.10"
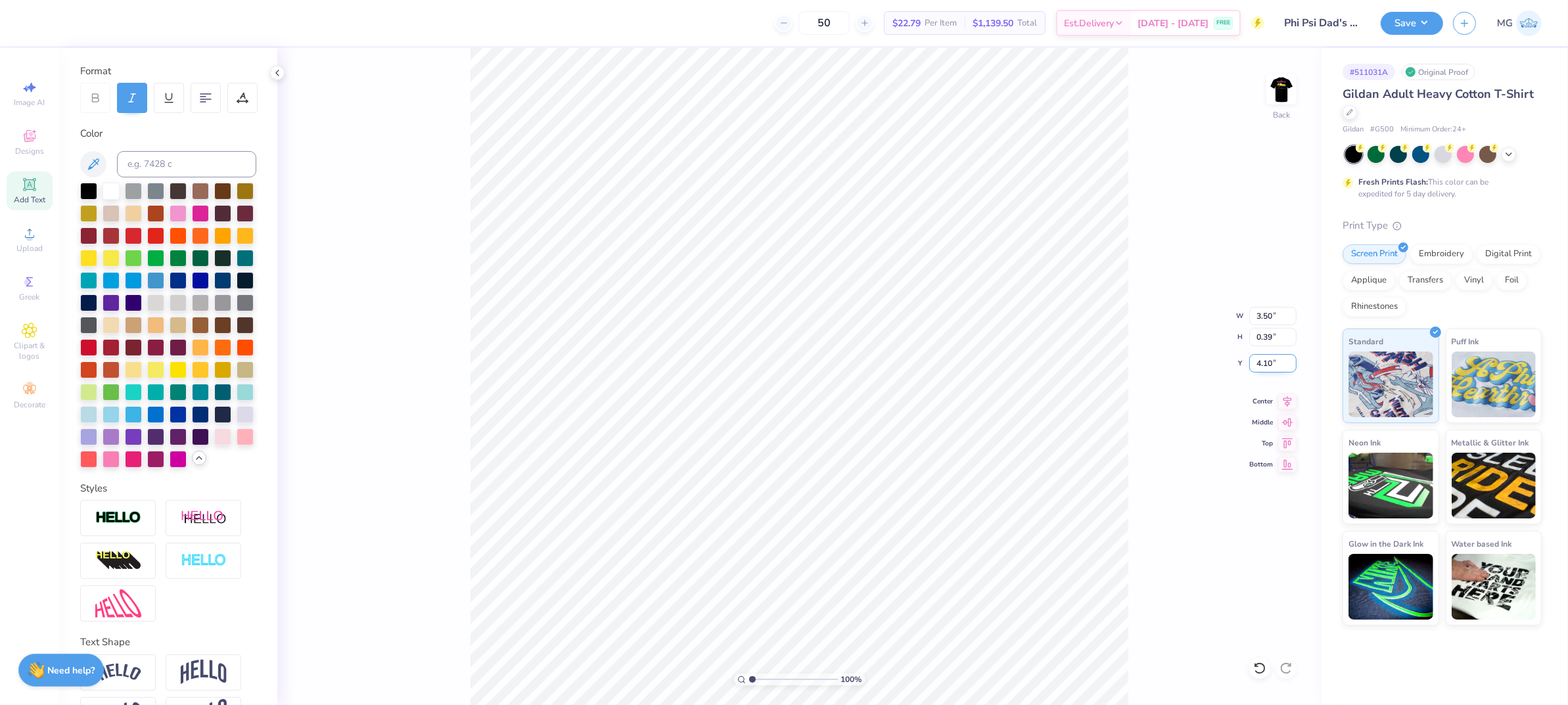
click at [1274, 364] on input "4.10" at bounding box center [1273, 364] width 48 height 18
type input "4"
type input "3.00"
type input "4.30"
type input "0.48"
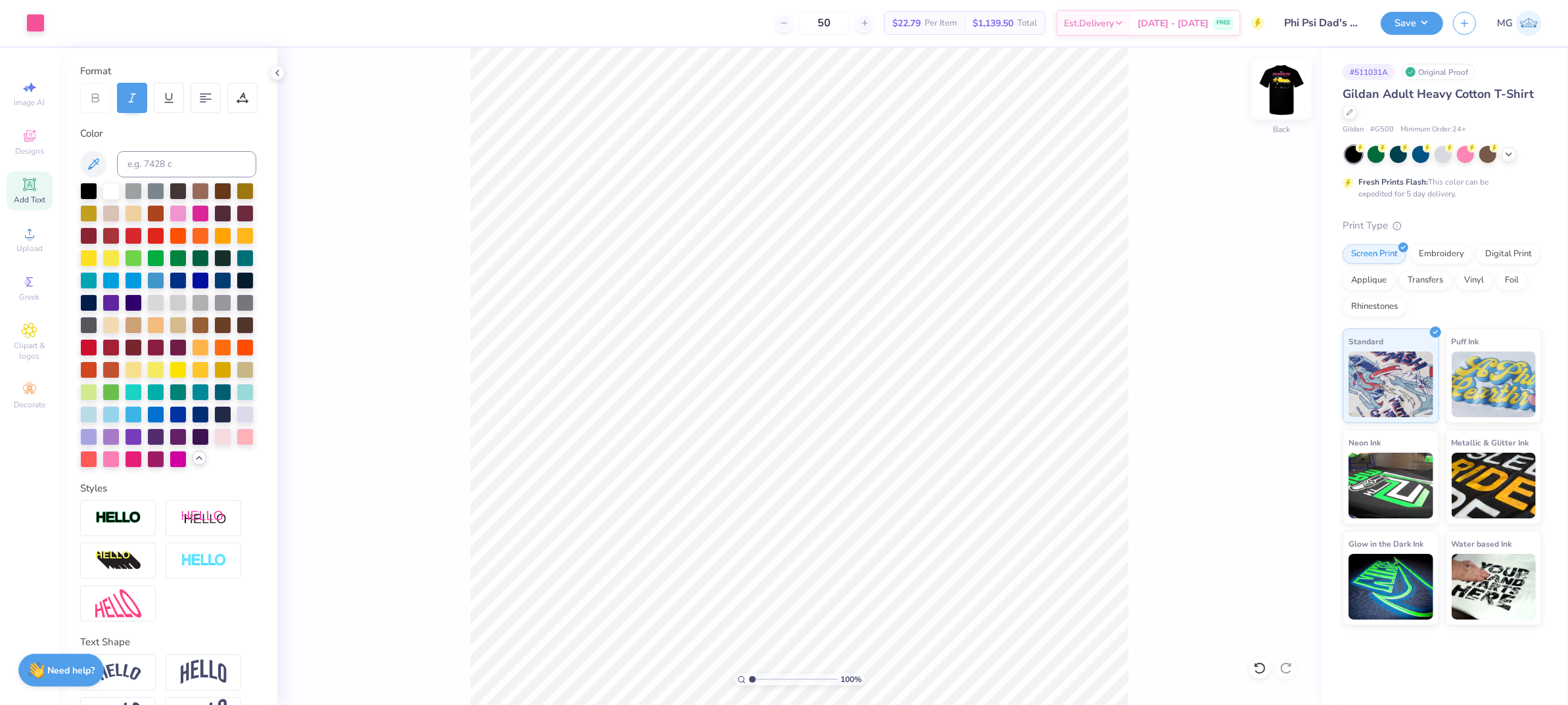
click at [1287, 89] on img at bounding box center [1282, 90] width 53 height 53
click at [1280, 87] on img at bounding box center [1282, 90] width 53 height 53
click at [1268, 316] on input "4.30" at bounding box center [1273, 316] width 48 height 18
type input "3.50"
type input "0.39"
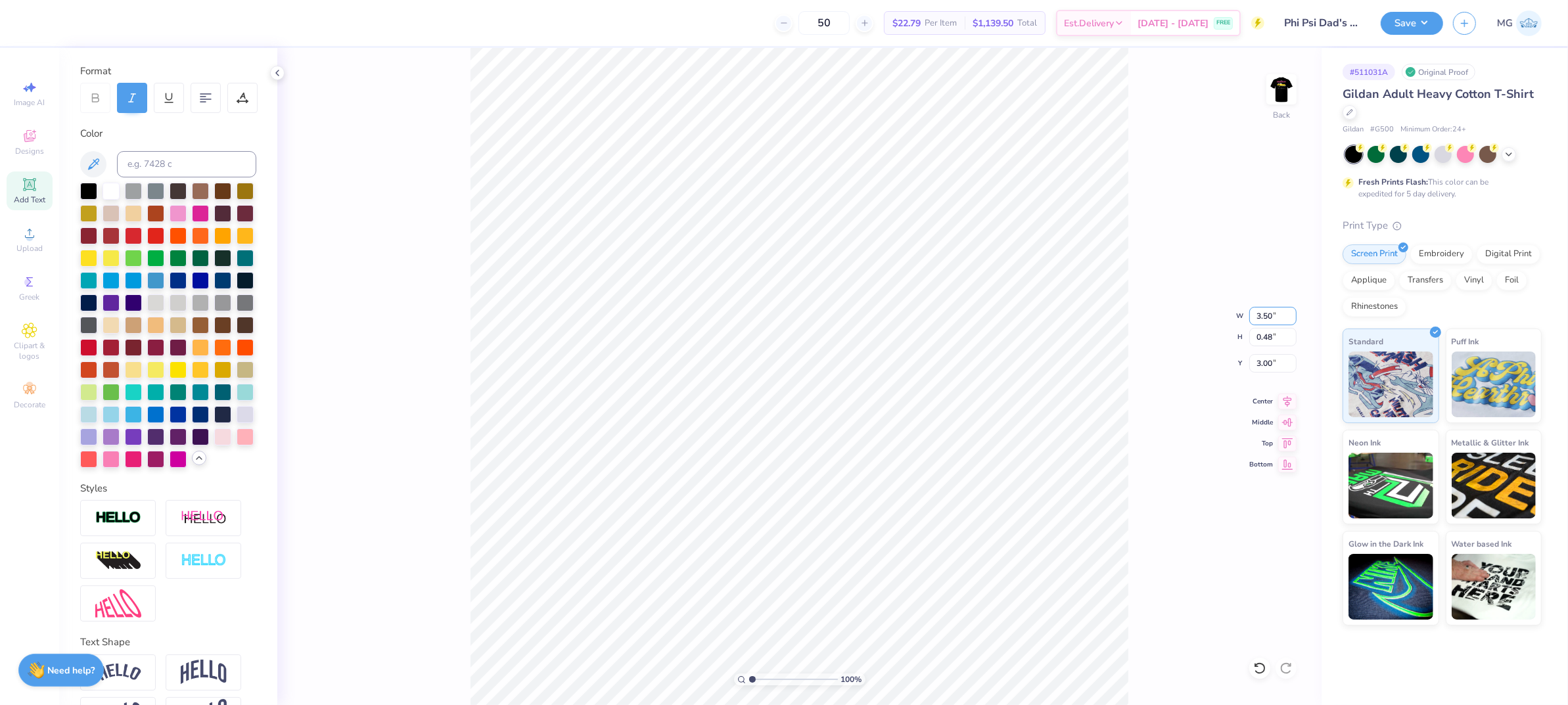
type input "3.04"
type input "3.00"
type input "4.54"
type input "9.33"
type input "1.04"
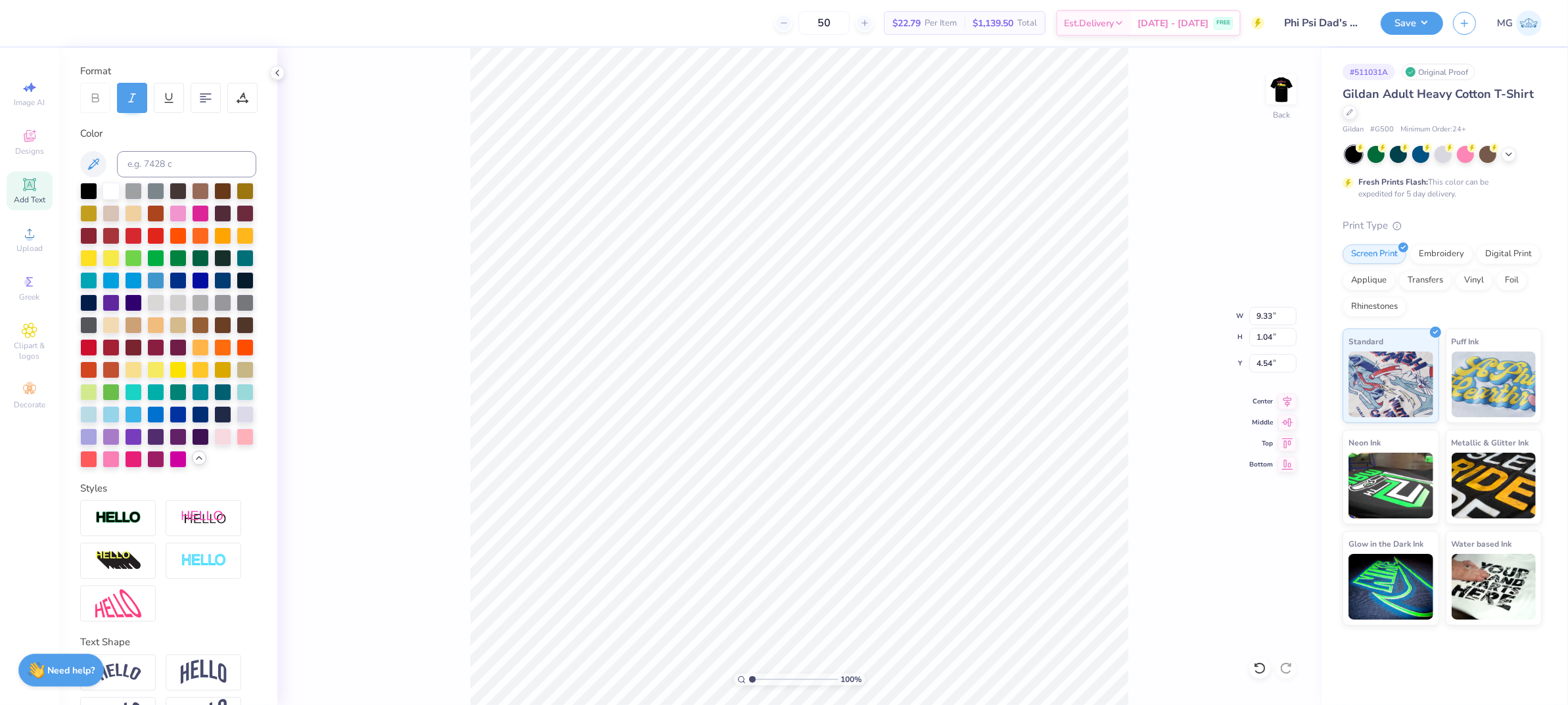
type input "3.75"
click at [1272, 313] on input "9.33" at bounding box center [1273, 316] width 48 height 18
type input "9.50"
type input "1.06"
click at [1273, 365] on input "3.74" at bounding box center [1273, 364] width 48 height 18
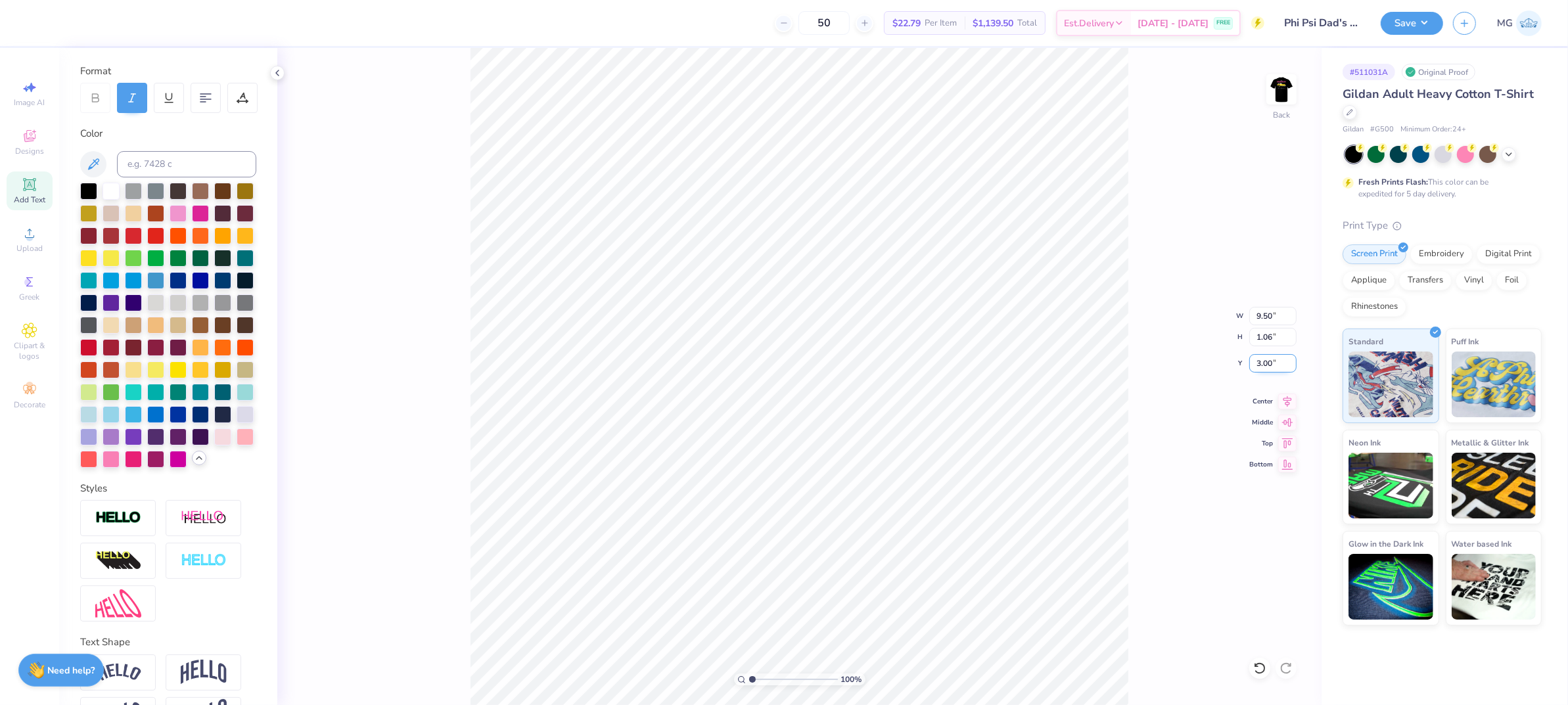
type input "3.00"
click at [1181, 207] on div "100 % Back W 9.50 9.50 " H 1.06 1.06 " Y 3.00 3.00 " Center Middle Top Bottom" at bounding box center [800, 376] width 1045 height 657
click at [1293, 407] on icon at bounding box center [1287, 399] width 18 height 16
click at [1292, 407] on icon at bounding box center [1287, 399] width 18 height 16
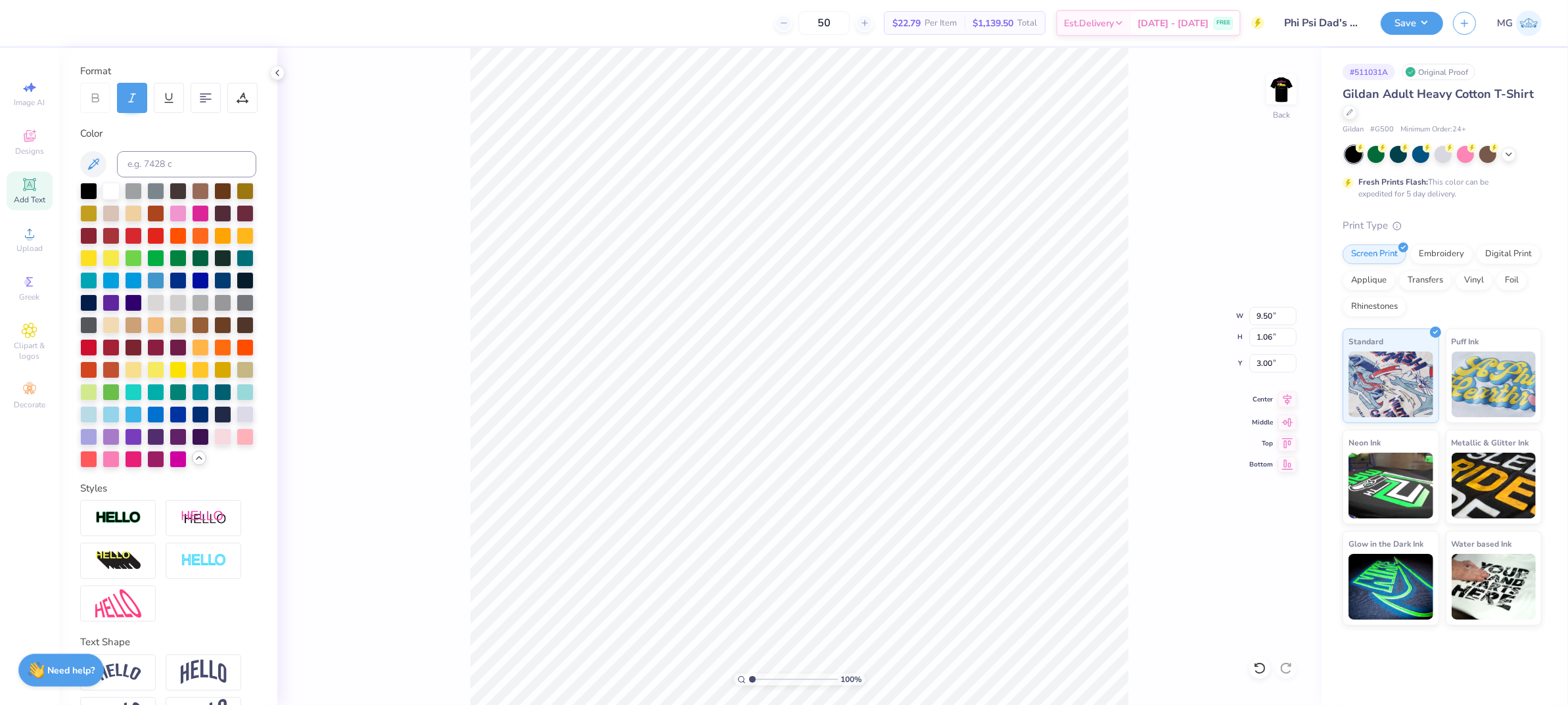
click at [1289, 404] on icon at bounding box center [1287, 399] width 18 height 16
click at [1416, 27] on button "Save" at bounding box center [1413, 21] width 63 height 23
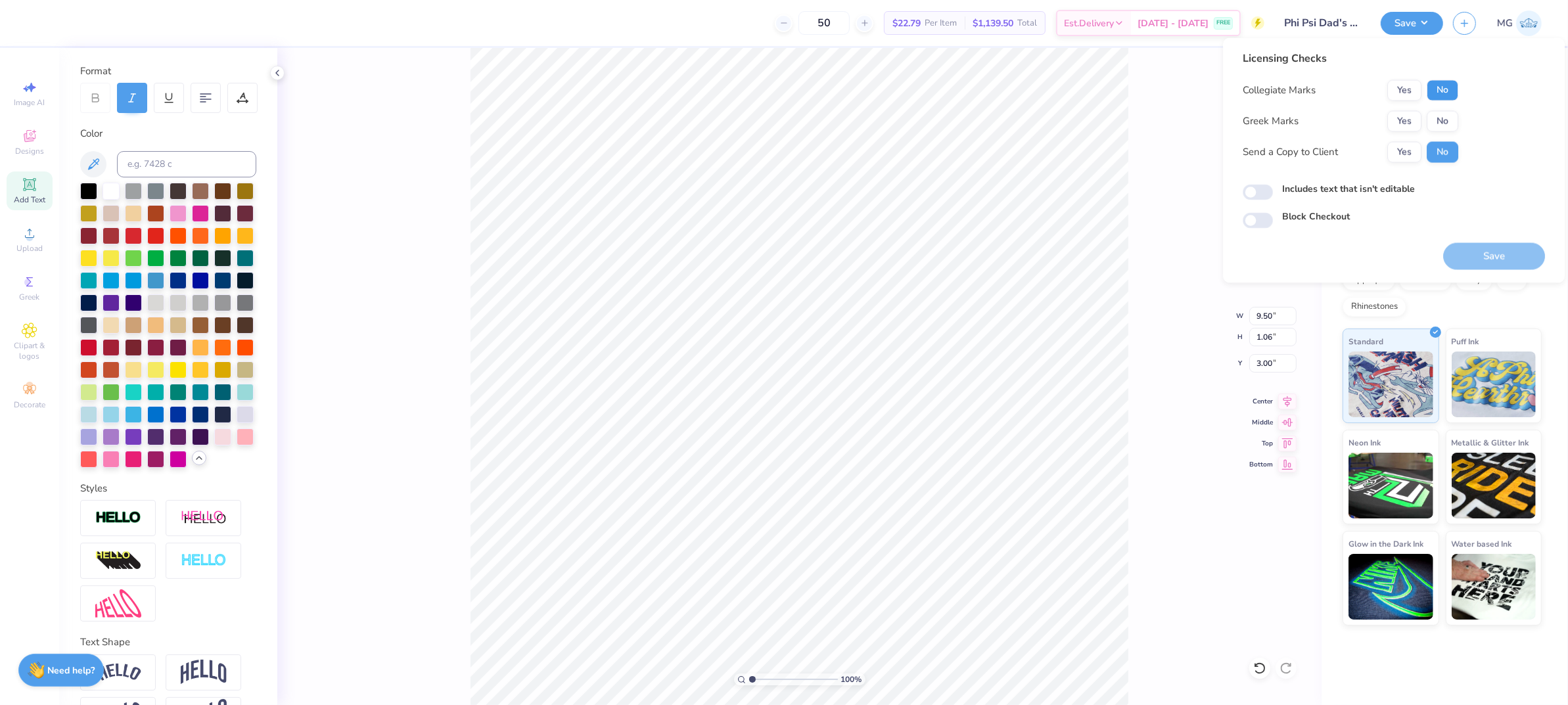
click at [1450, 86] on button "No" at bounding box center [1443, 90] width 31 height 21
click at [1414, 113] on button "Yes" at bounding box center [1405, 122] width 35 height 21
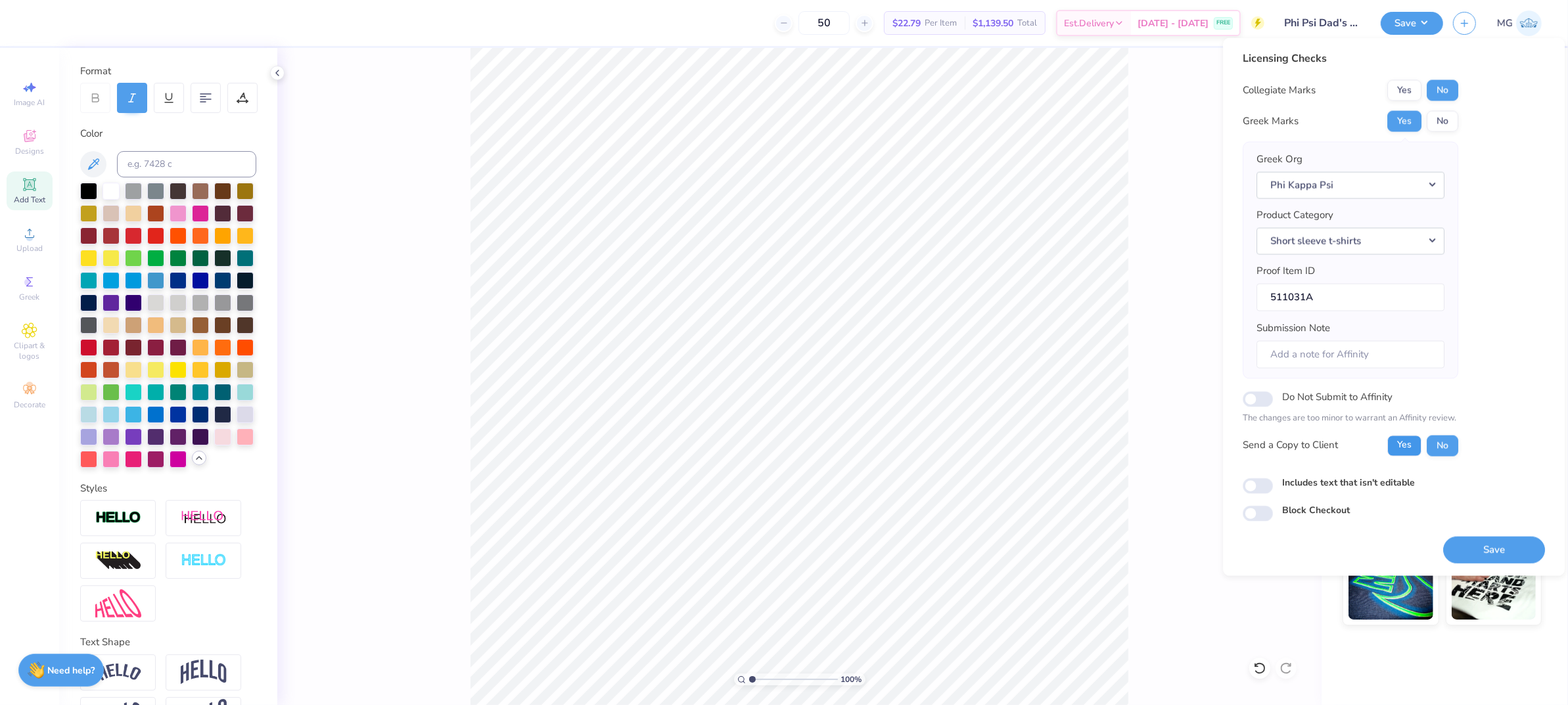
click at [1394, 454] on button "Yes" at bounding box center [1405, 446] width 35 height 21
click at [1260, 482] on input "Includes text that isn't editable" at bounding box center [1258, 485] width 30 height 16
checkbox input "true"
click at [1480, 554] on button "Save" at bounding box center [1495, 550] width 102 height 27
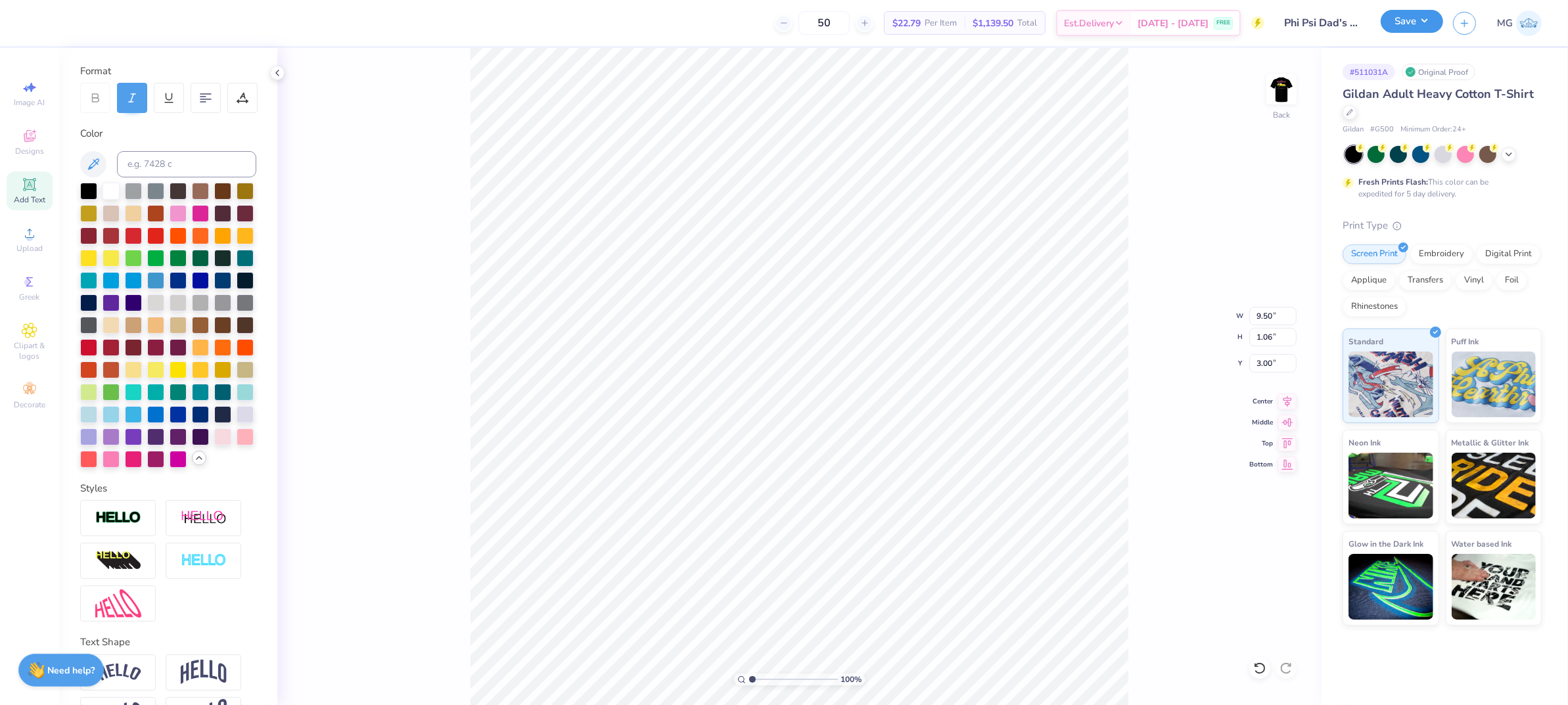
click at [1427, 23] on button "Save" at bounding box center [1413, 21] width 63 height 23
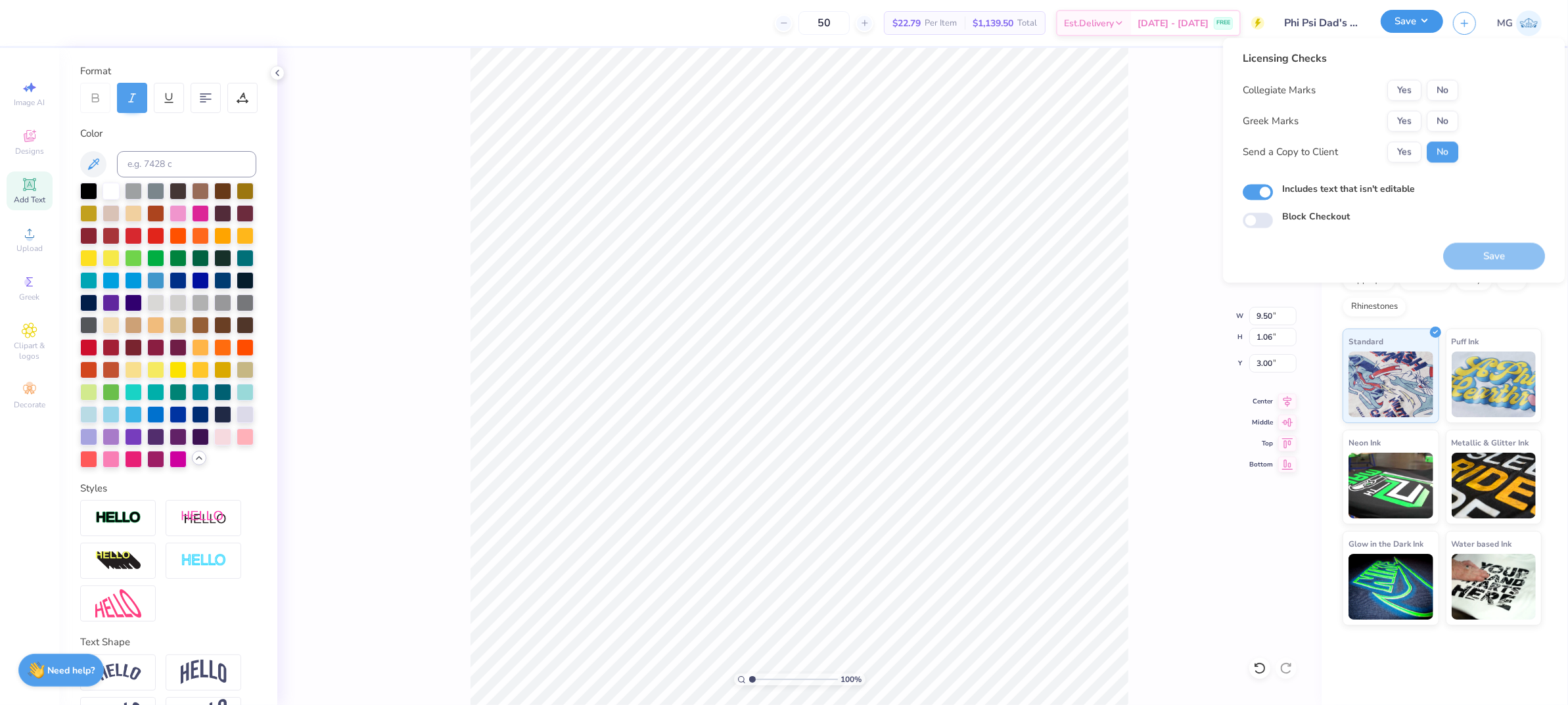
click at [1427, 23] on button "Save" at bounding box center [1413, 21] width 63 height 23
